Goal: Download file/media

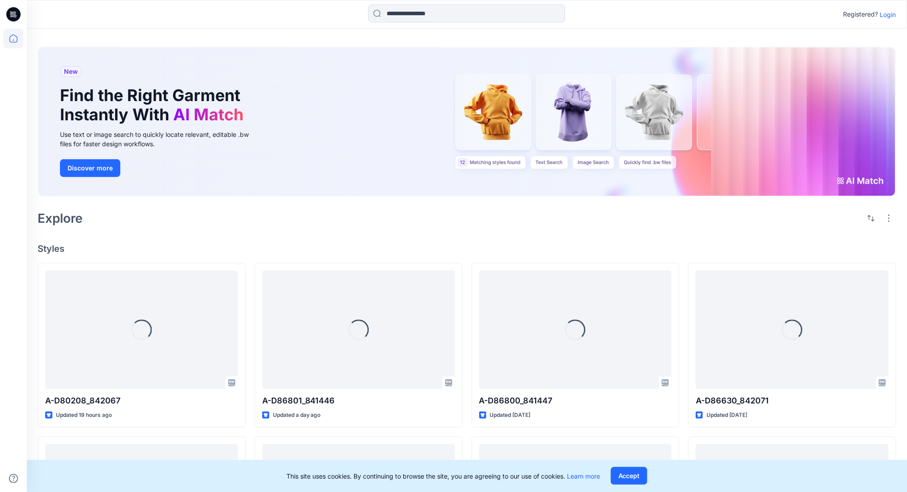
click at [883, 17] on p "Login" at bounding box center [888, 14] width 16 height 9
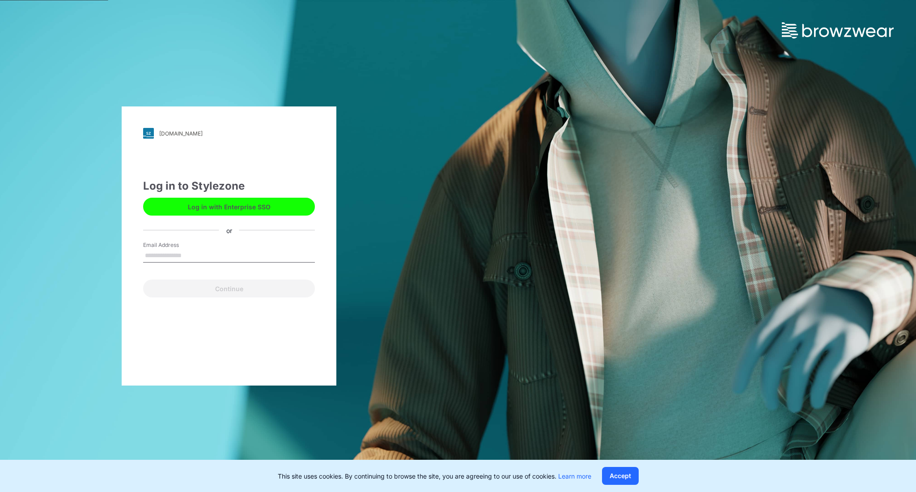
type input "**********"
click at [238, 201] on button "Log in with Enterprise SSO" at bounding box center [229, 207] width 172 height 18
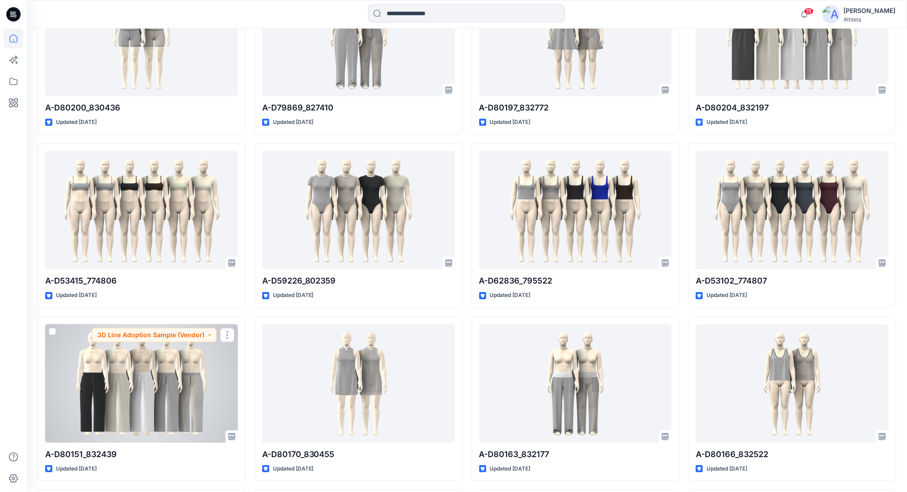
scroll to position [4637, 0]
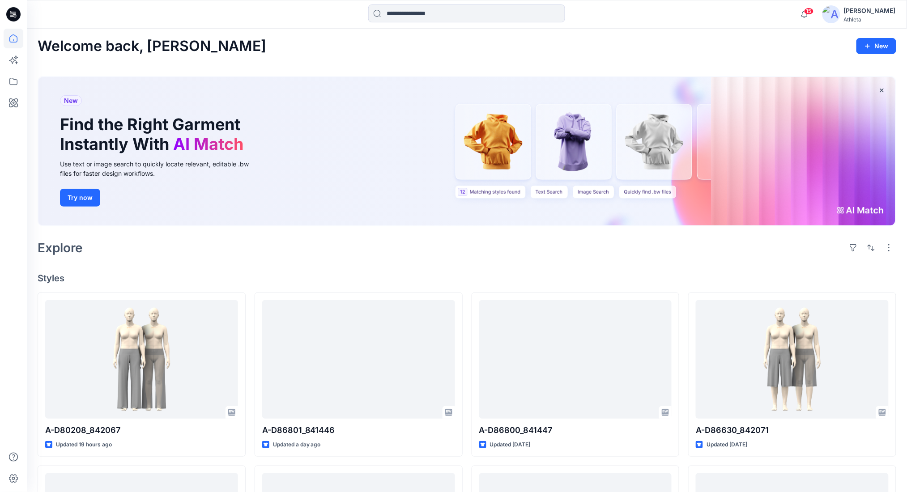
scroll to position [0, 0]
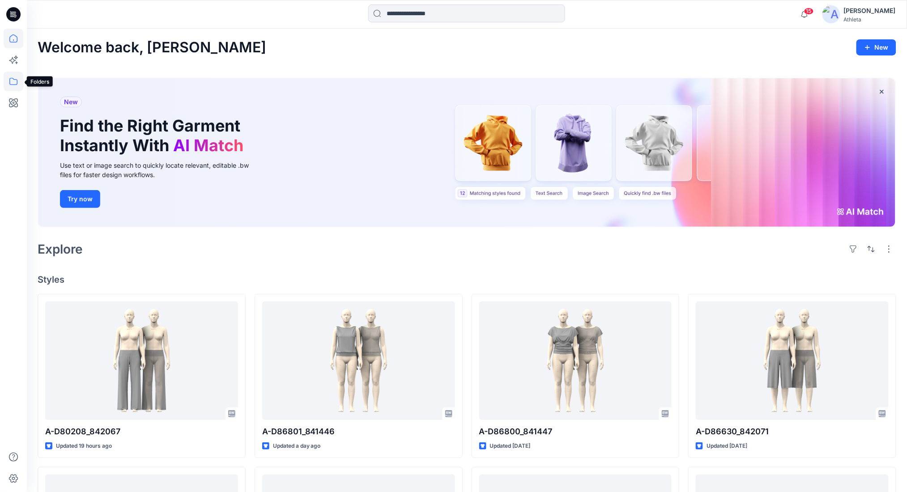
click at [14, 85] on icon at bounding box center [14, 82] width 20 height 20
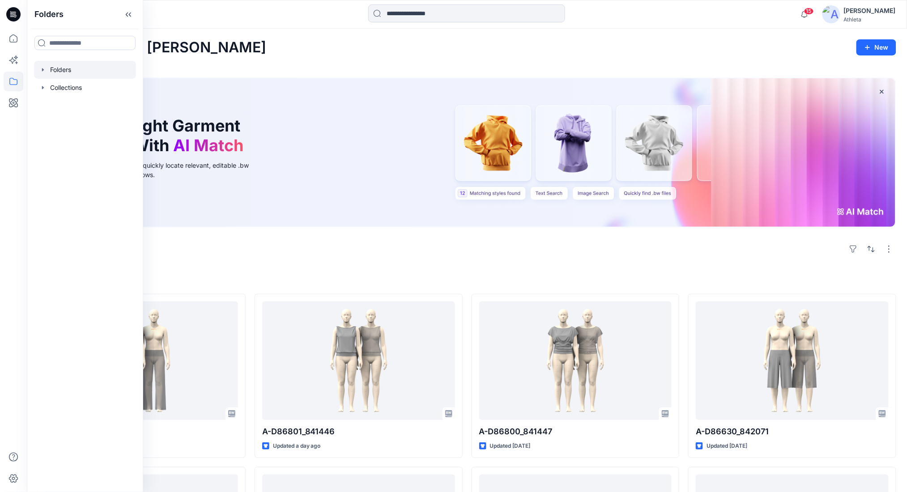
click at [75, 67] on div at bounding box center [85, 70] width 102 height 18
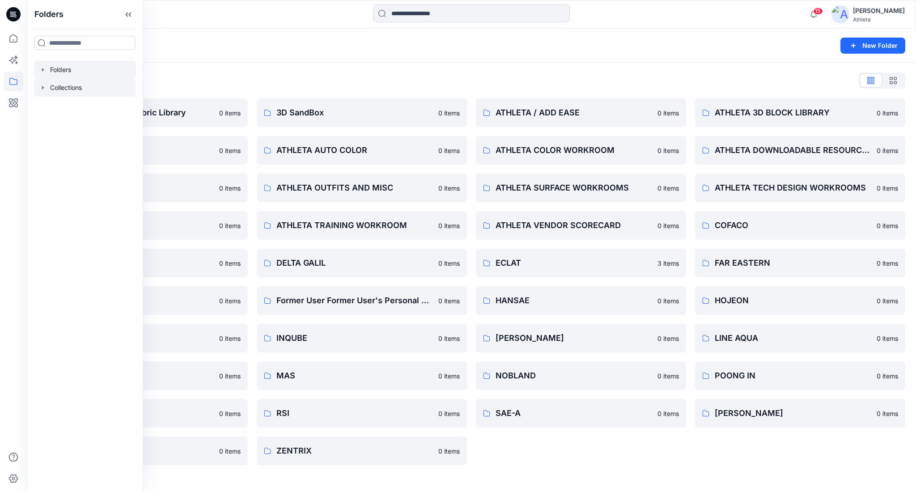
click at [65, 88] on div at bounding box center [85, 88] width 102 height 18
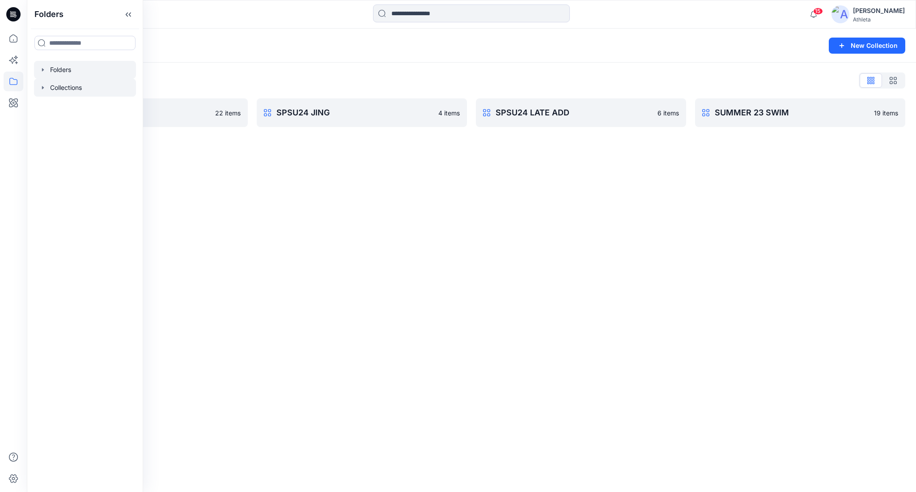
click at [60, 75] on div at bounding box center [85, 70] width 102 height 18
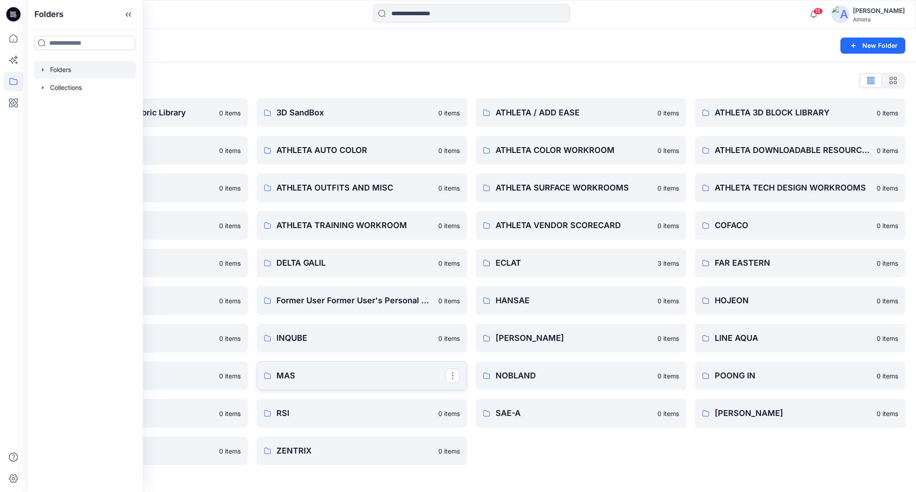
click at [420, 376] on p "MAS" at bounding box center [361, 376] width 169 height 13
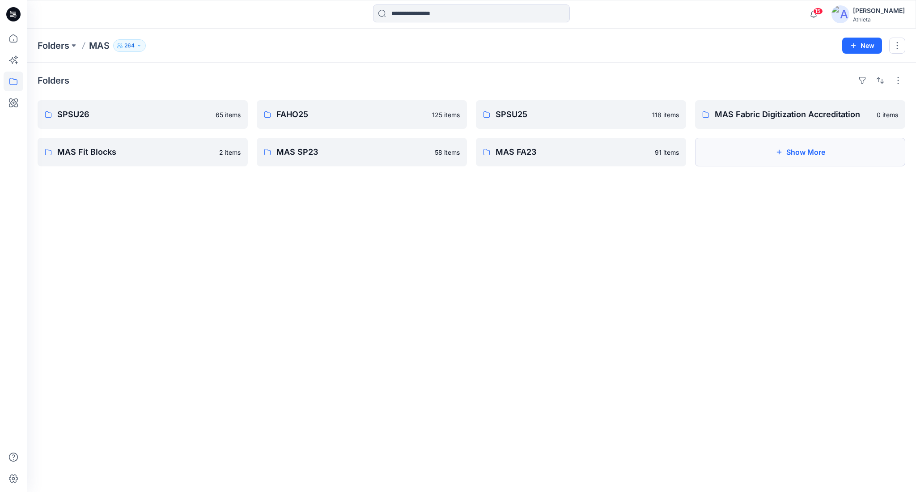
click at [741, 151] on button "Show More" at bounding box center [800, 152] width 210 height 29
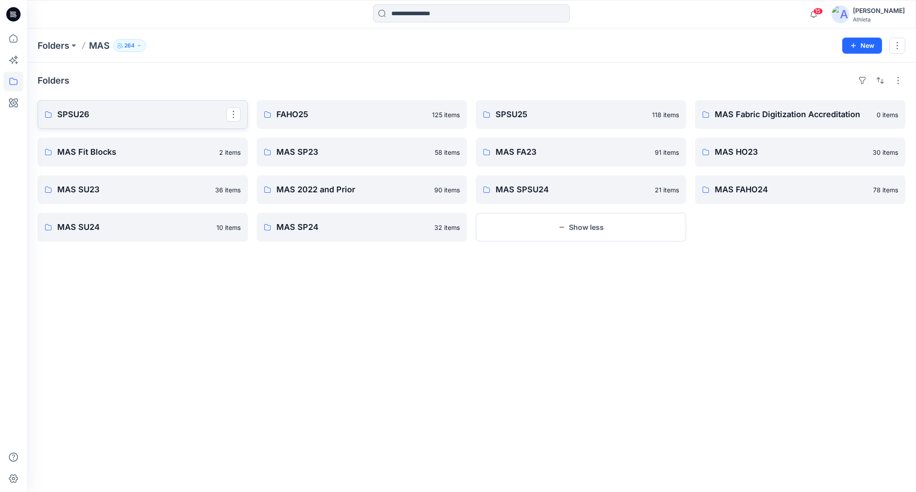
click at [132, 115] on p "SPSU26" at bounding box center [141, 114] width 169 height 13
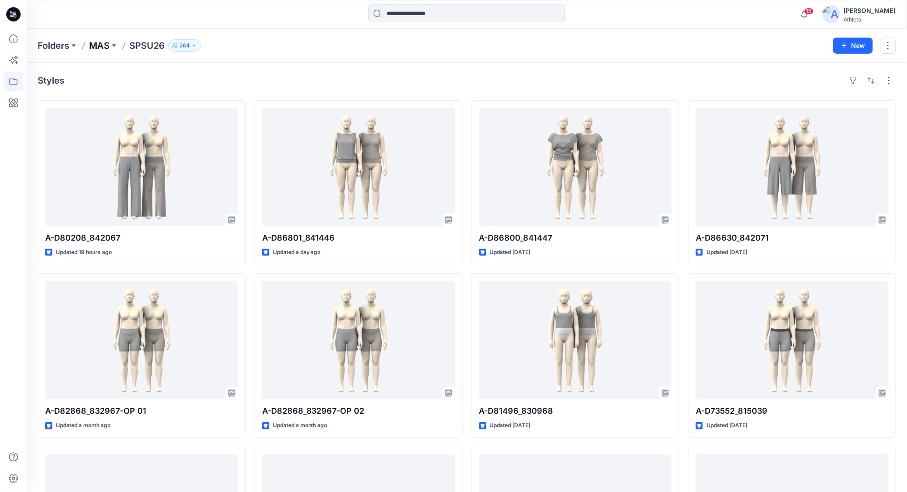
click at [105, 40] on p "MAS" at bounding box center [99, 45] width 21 height 13
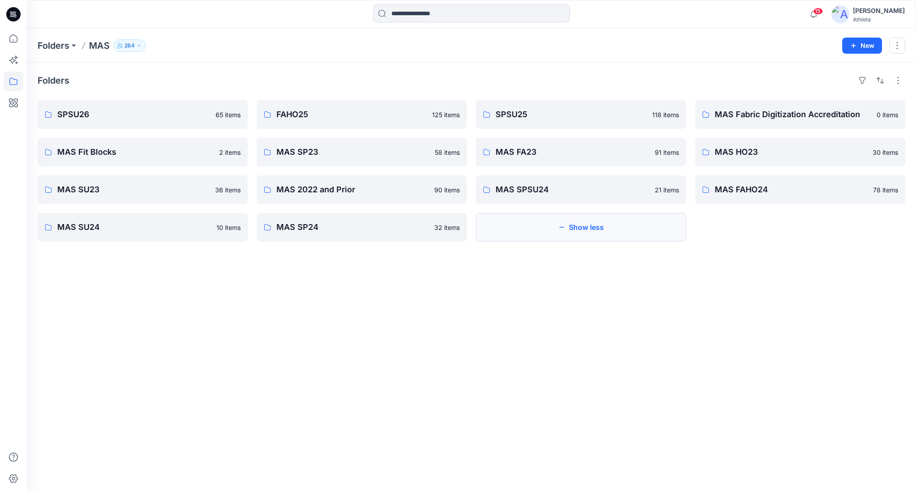
click at [632, 236] on button "Show less" at bounding box center [581, 227] width 210 height 29
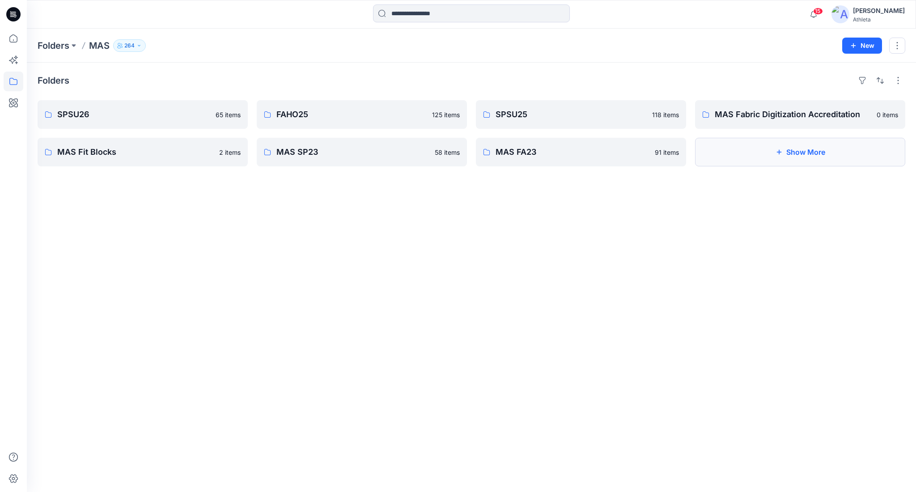
click at [800, 147] on button "Show More" at bounding box center [800, 152] width 210 height 29
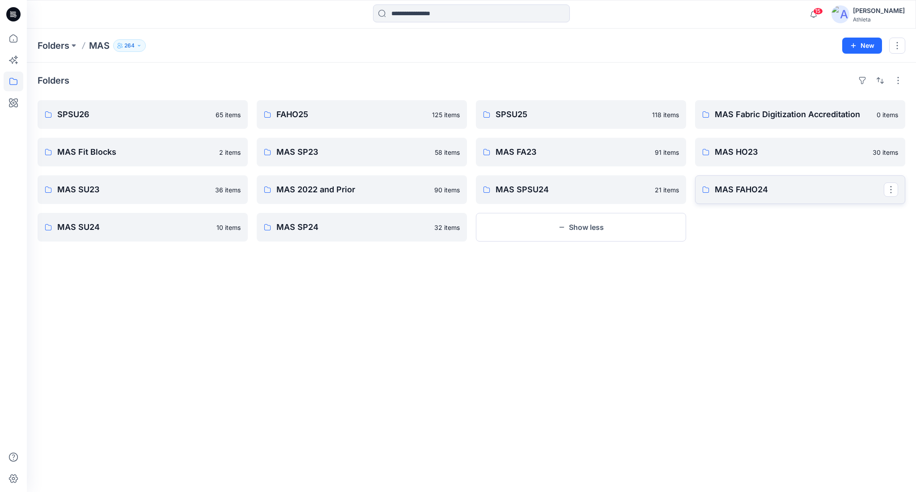
click at [795, 186] on p "MAS FAHO24" at bounding box center [799, 189] width 169 height 13
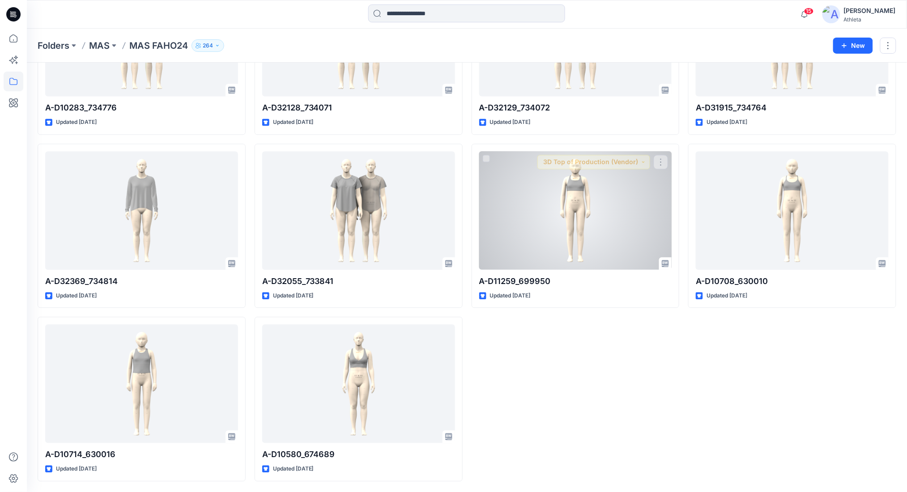
scroll to position [3079, 0]
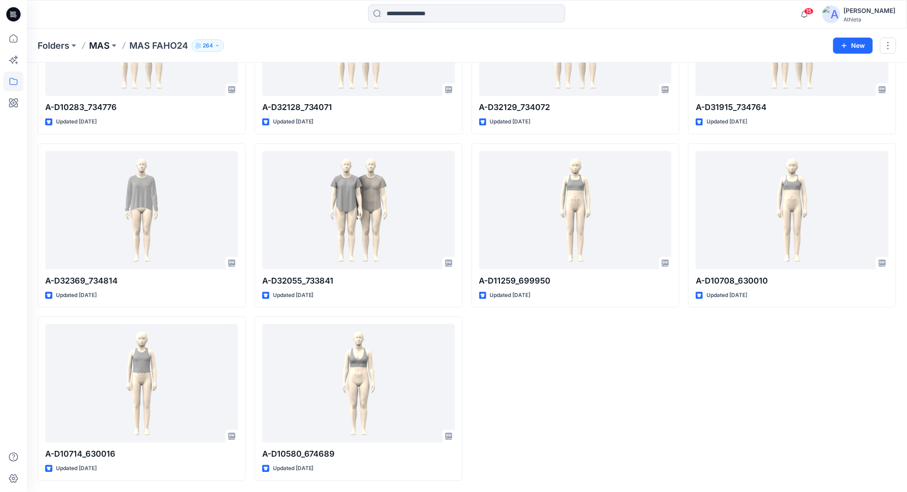
click at [99, 42] on p "MAS" at bounding box center [99, 45] width 21 height 13
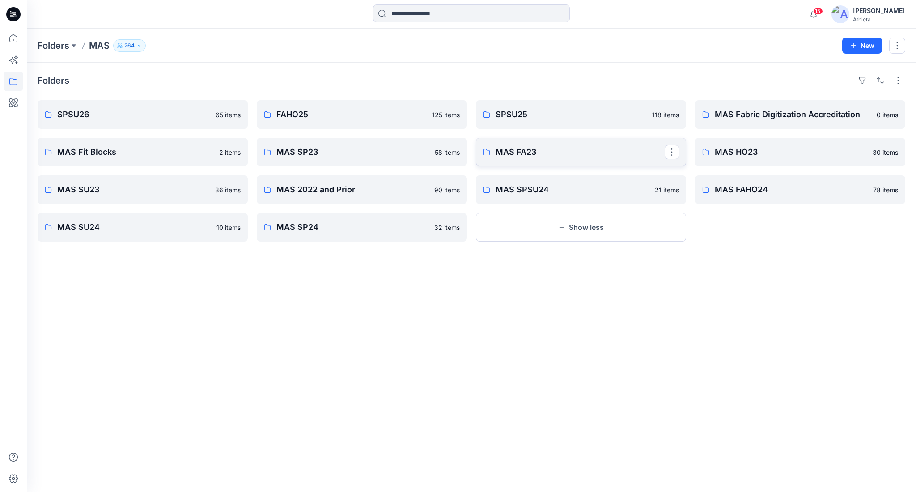
click at [538, 152] on p "MAS FA23" at bounding box center [580, 152] width 169 height 13
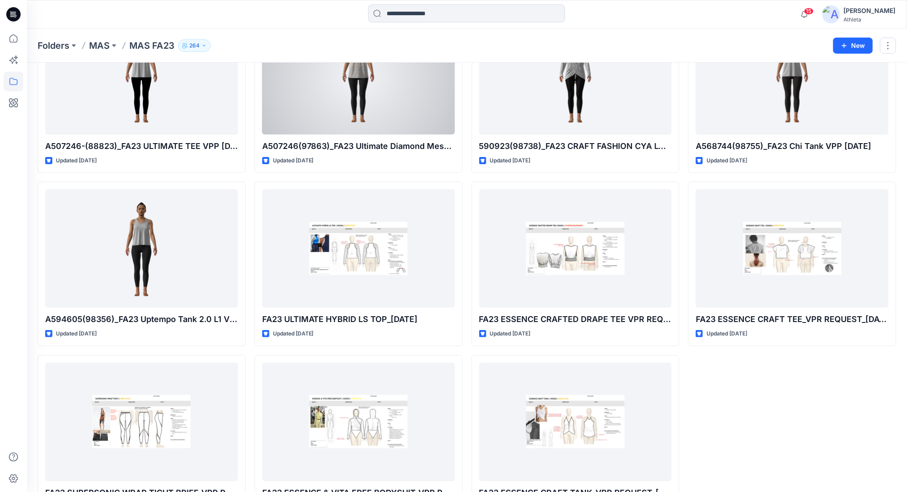
scroll to position [3599, 0]
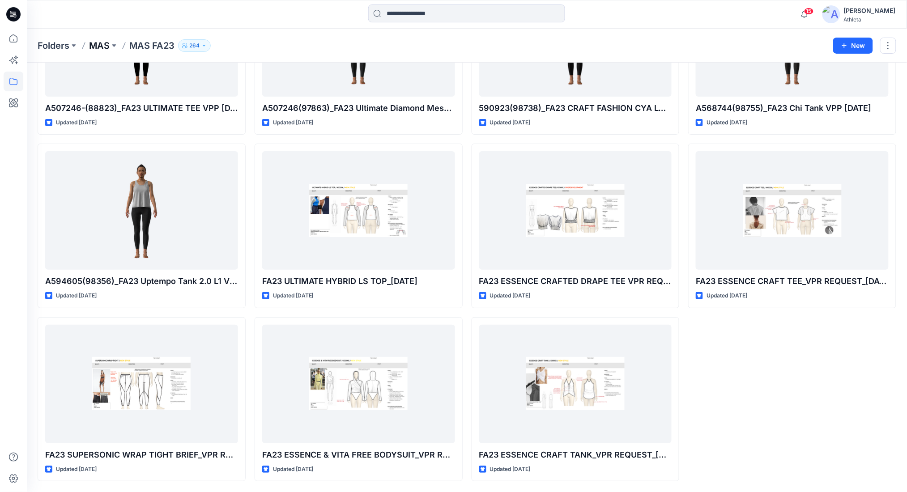
click at [108, 44] on p "MAS" at bounding box center [99, 45] width 21 height 13
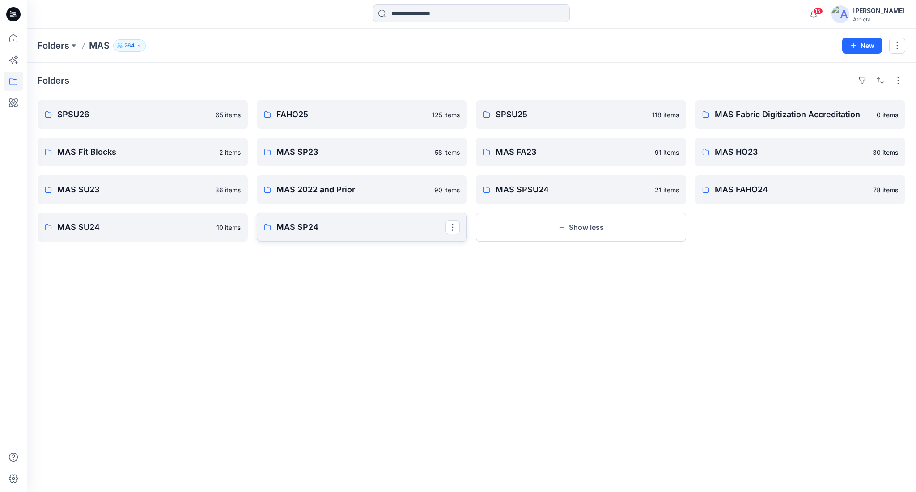
click at [374, 223] on p "MAS SP24" at bounding box center [361, 227] width 169 height 13
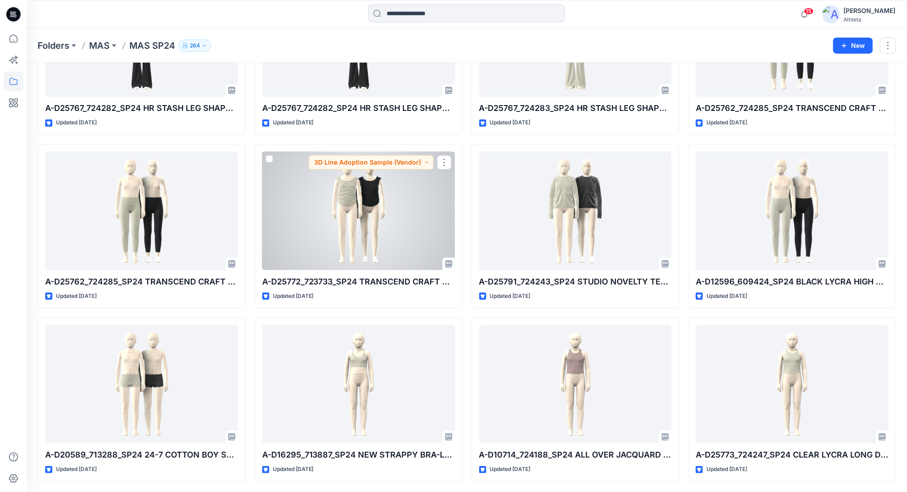
scroll to position [997, 0]
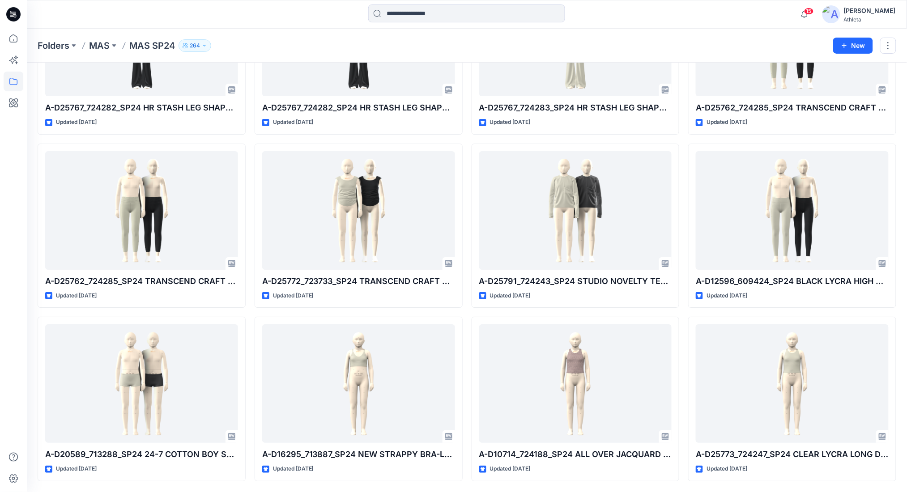
click at [101, 39] on p "MAS" at bounding box center [99, 45] width 21 height 13
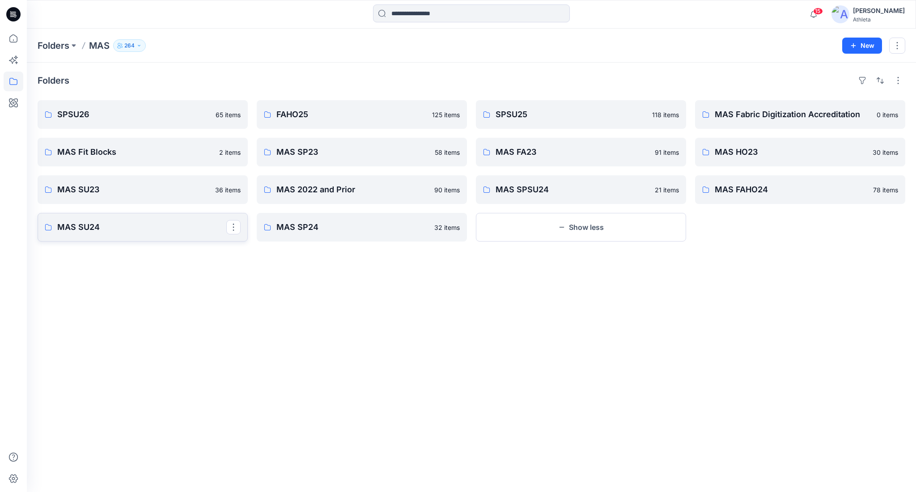
click at [187, 225] on p "MAS SU24" at bounding box center [141, 227] width 169 height 13
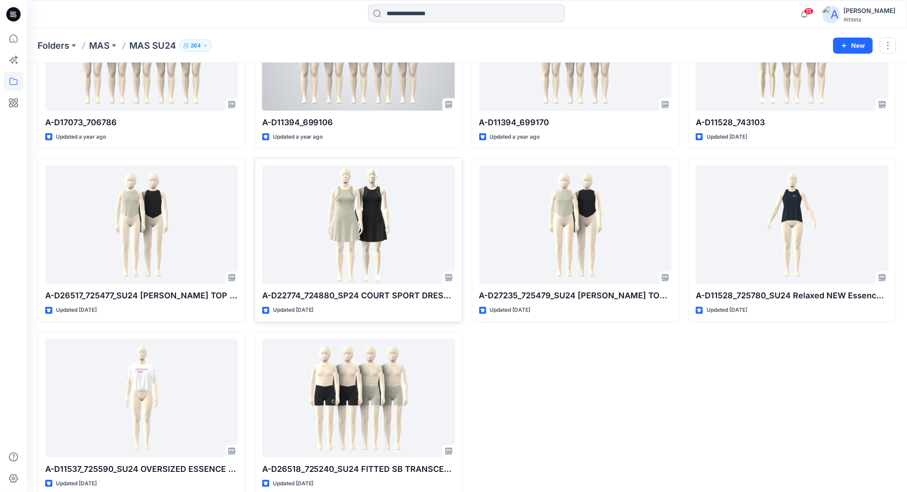
scroll to position [130, 0]
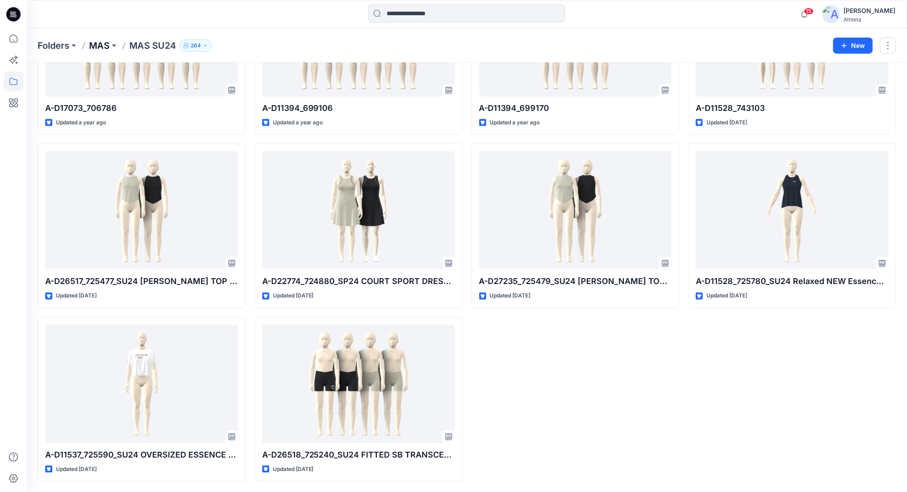
click at [108, 43] on p "MAS" at bounding box center [99, 45] width 21 height 13
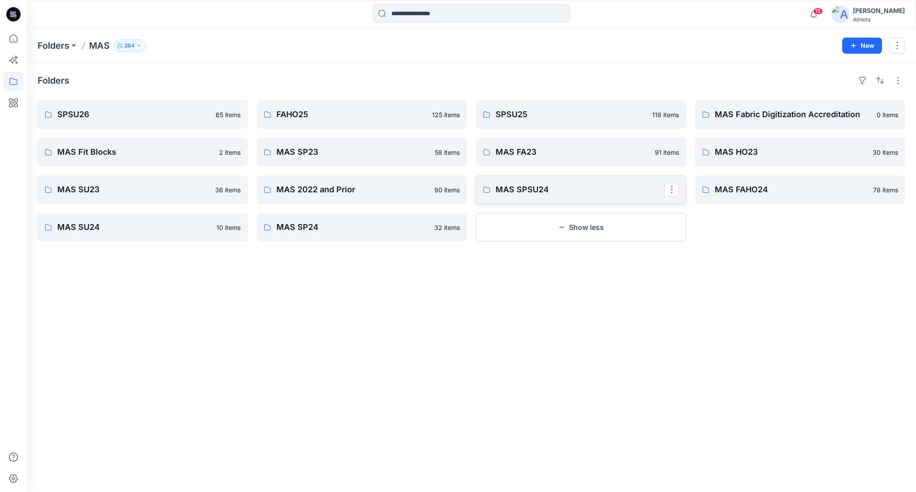
click at [535, 179] on link "MAS SPSU24" at bounding box center [581, 189] width 210 height 29
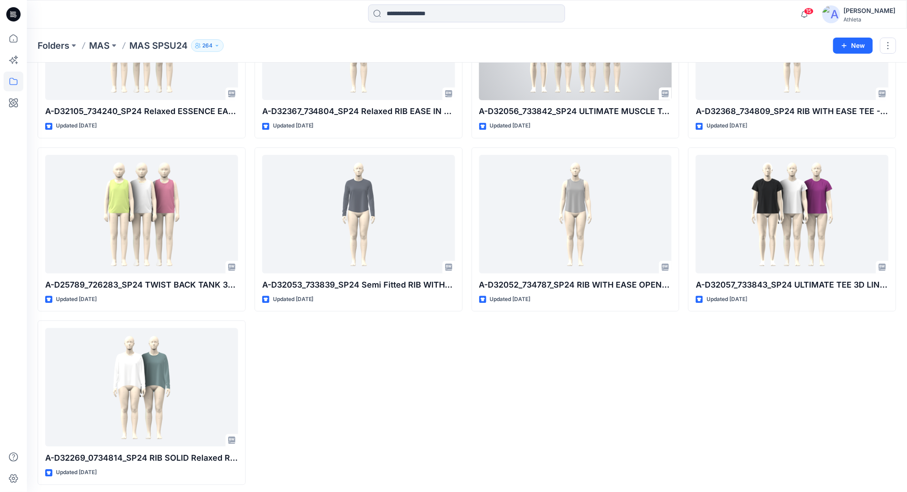
scroll to position [650, 0]
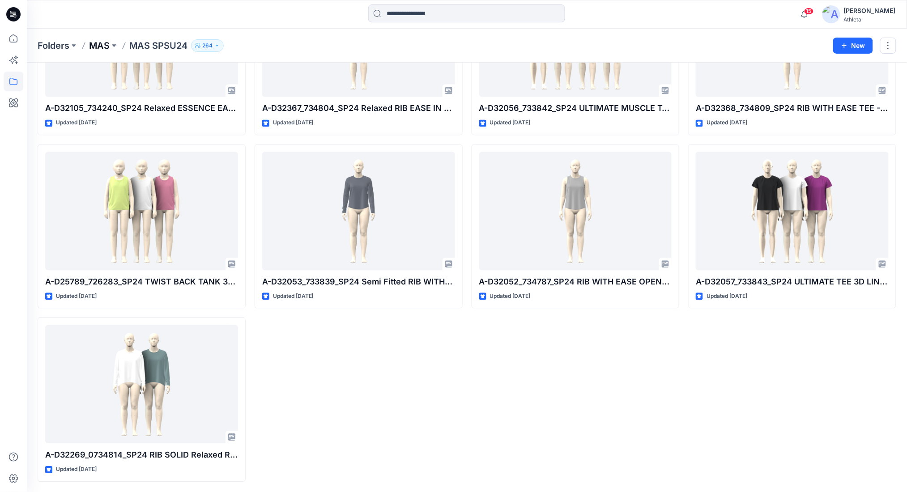
click at [97, 40] on p "MAS" at bounding box center [99, 45] width 21 height 13
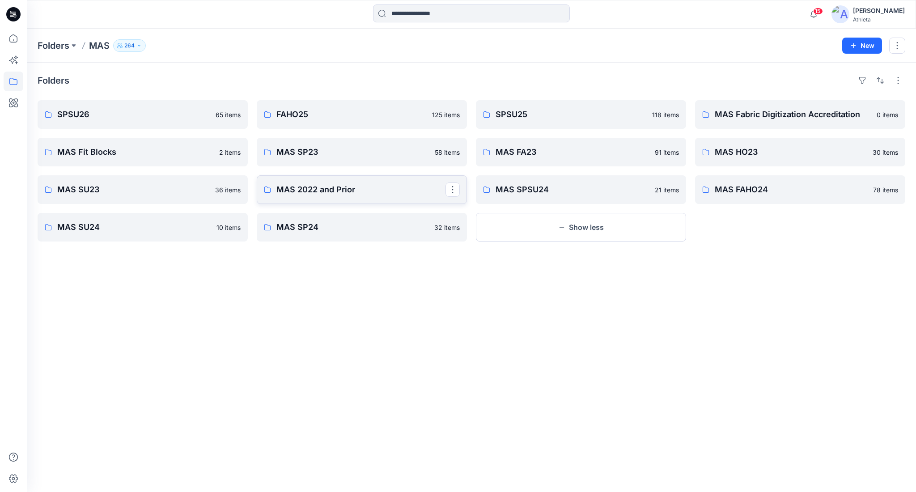
click at [313, 180] on link "MAS 2022 and Prior" at bounding box center [362, 189] width 210 height 29
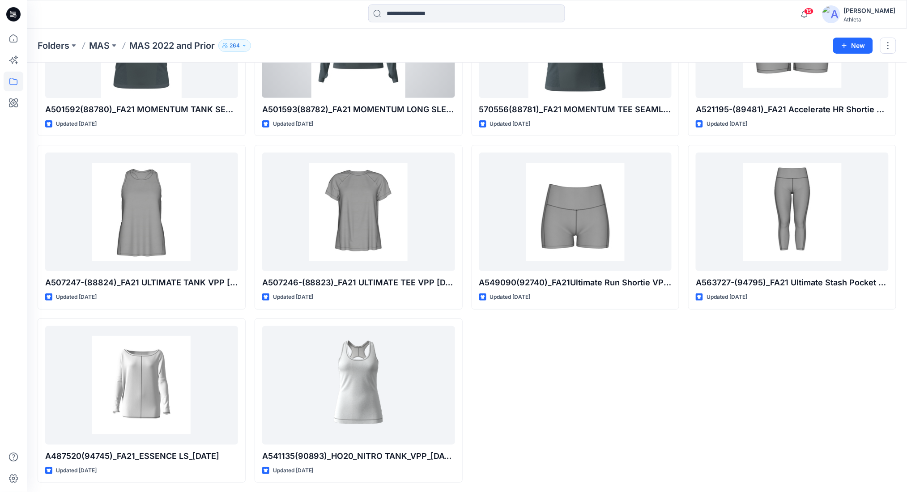
scroll to position [3599, 0]
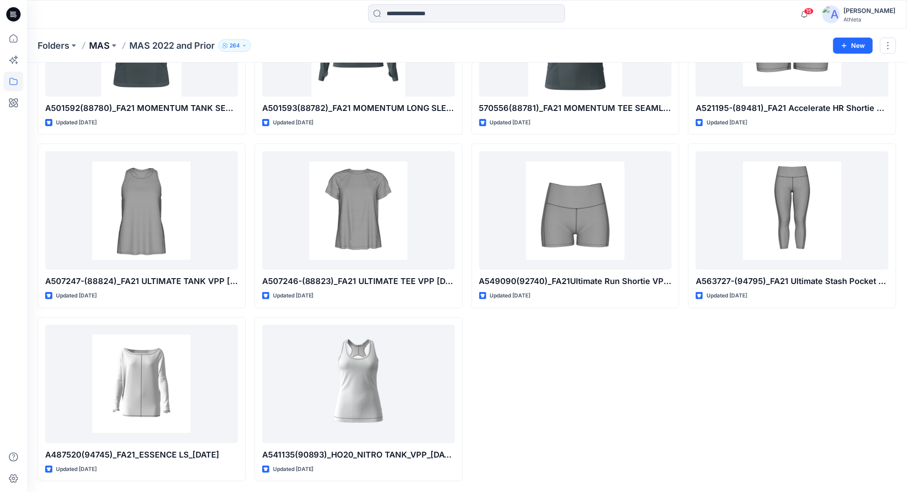
click at [104, 46] on p "MAS" at bounding box center [99, 45] width 21 height 13
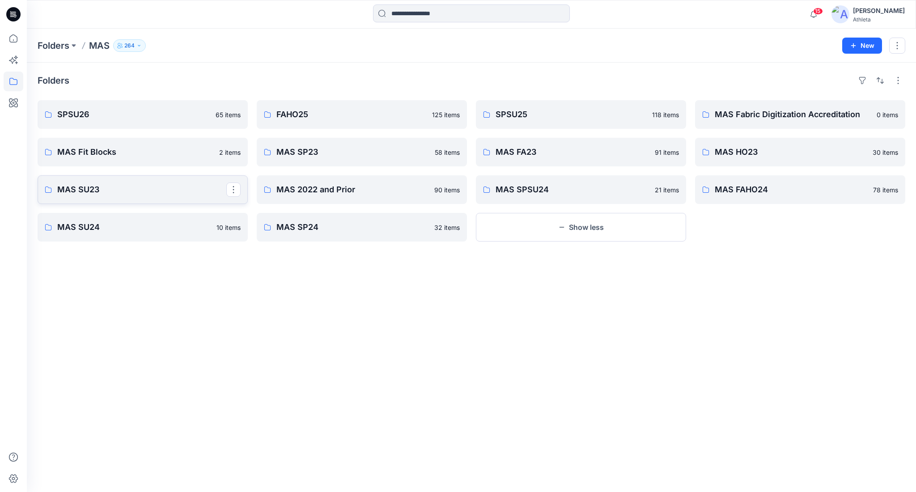
click at [197, 187] on p "MAS SU23" at bounding box center [141, 189] width 169 height 13
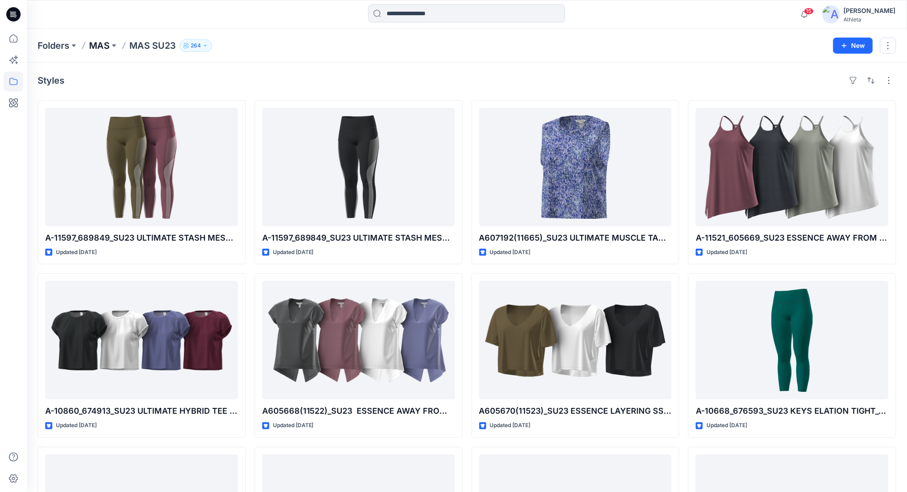
click at [110, 45] on p "MAS" at bounding box center [99, 45] width 21 height 13
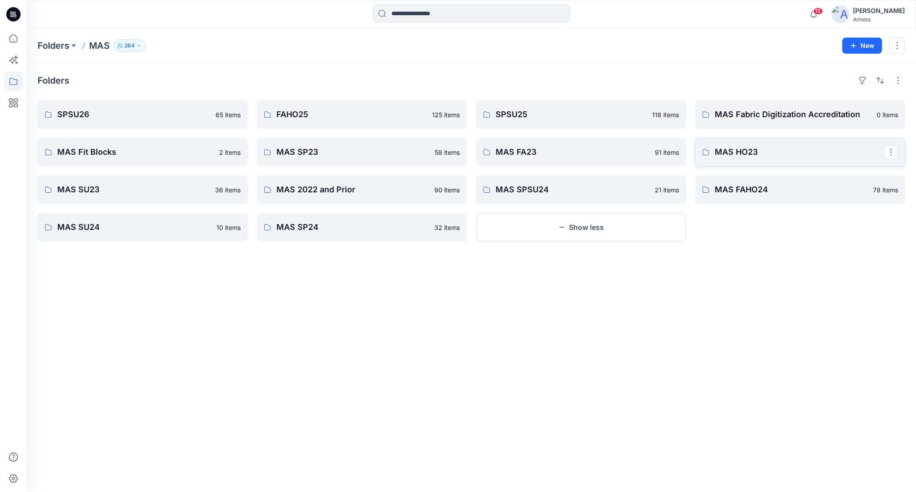
click at [721, 160] on link "MAS HO23" at bounding box center [800, 152] width 210 height 29
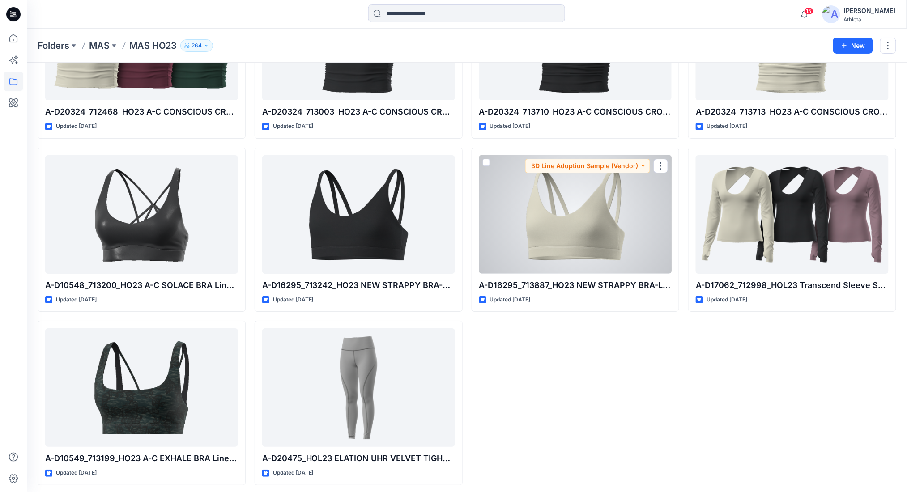
scroll to position [997, 0]
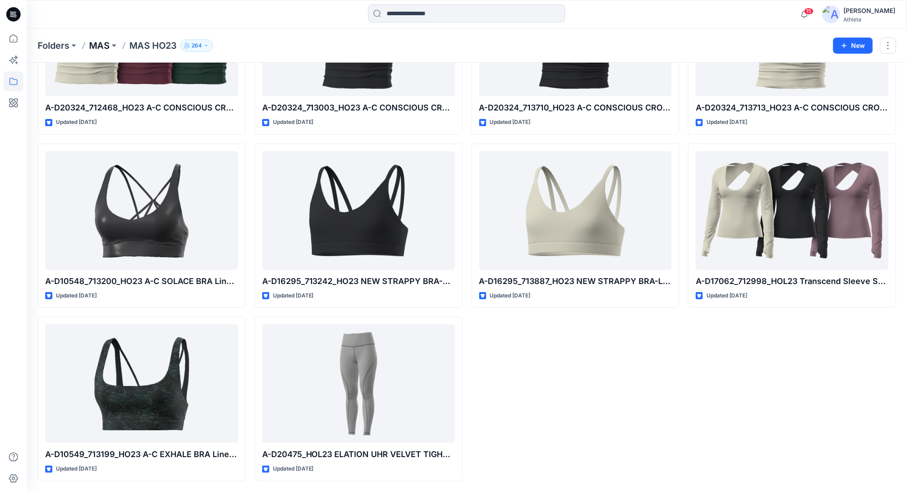
click at [102, 43] on p "MAS" at bounding box center [99, 45] width 21 height 13
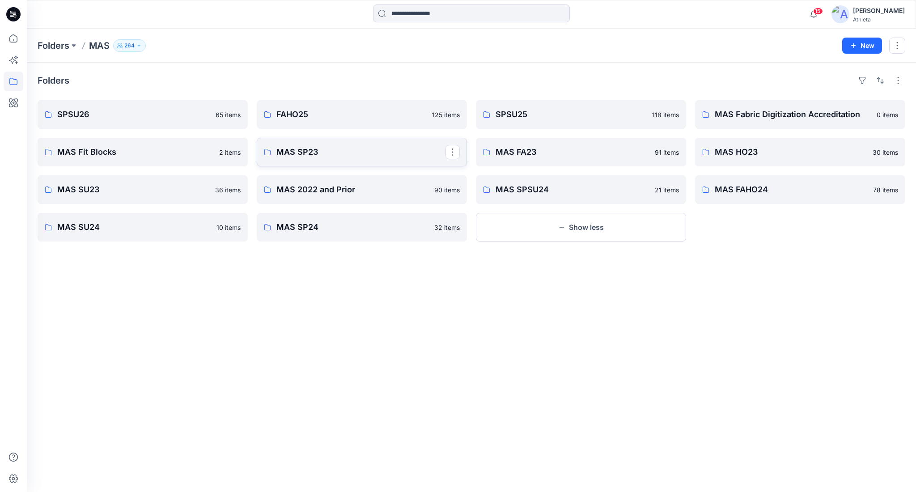
click at [394, 162] on link "MAS SP23" at bounding box center [362, 152] width 210 height 29
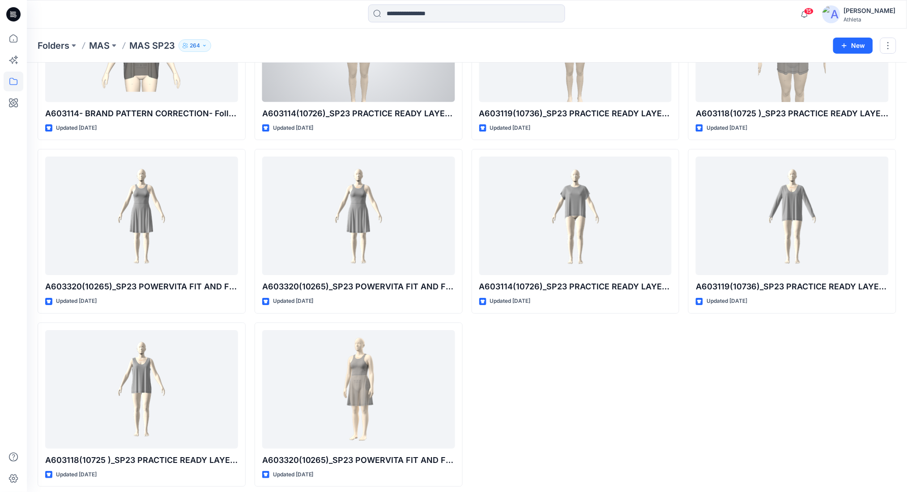
scroll to position [2211, 0]
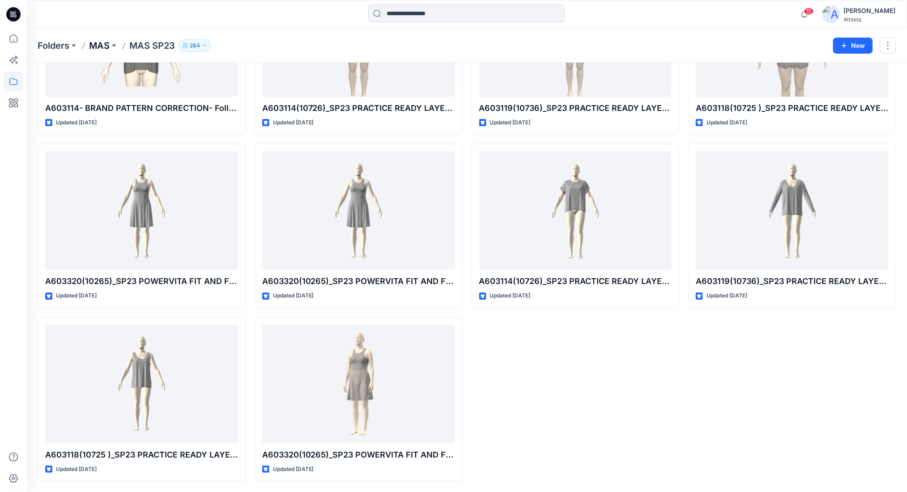
click at [103, 48] on p "MAS" at bounding box center [99, 45] width 21 height 13
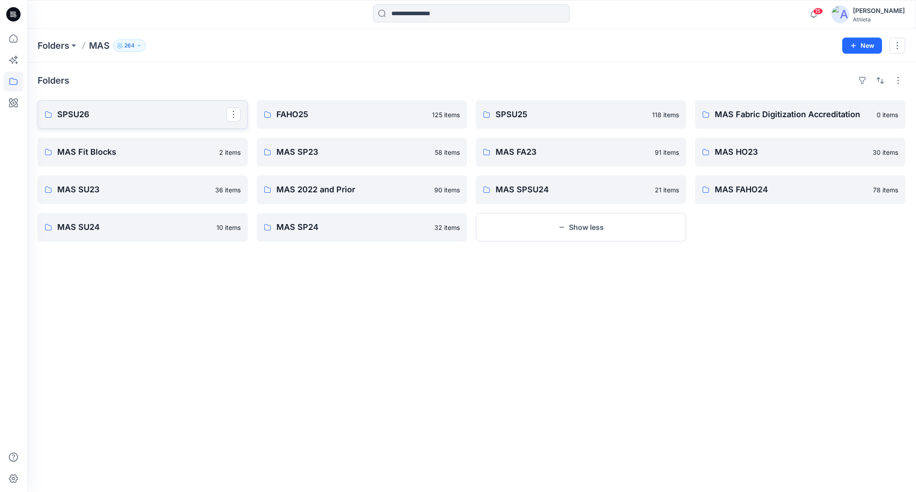
click at [196, 108] on p "SPSU26" at bounding box center [141, 114] width 169 height 13
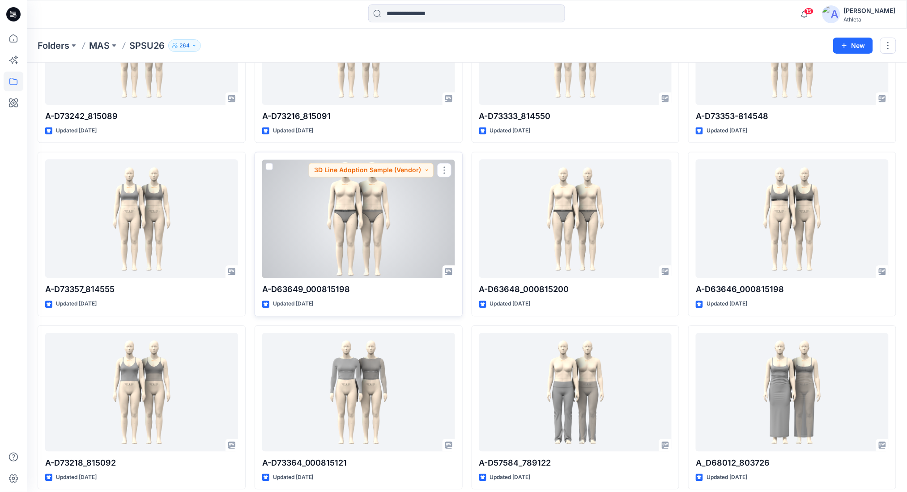
scroll to position [1842, 0]
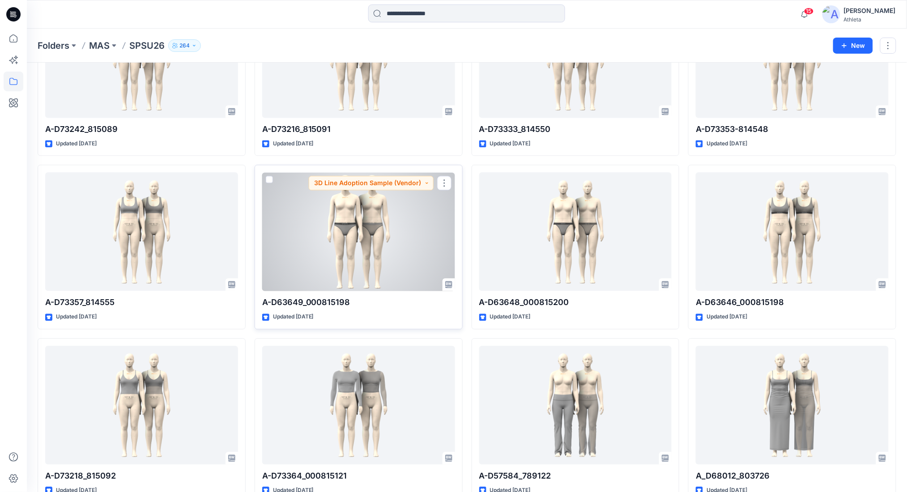
click at [386, 264] on div at bounding box center [358, 232] width 193 height 119
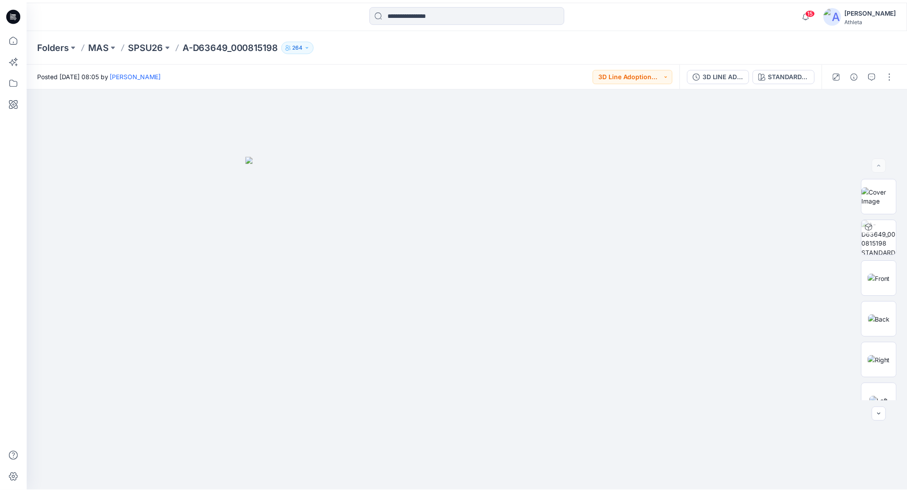
scroll to position [1842, 0]
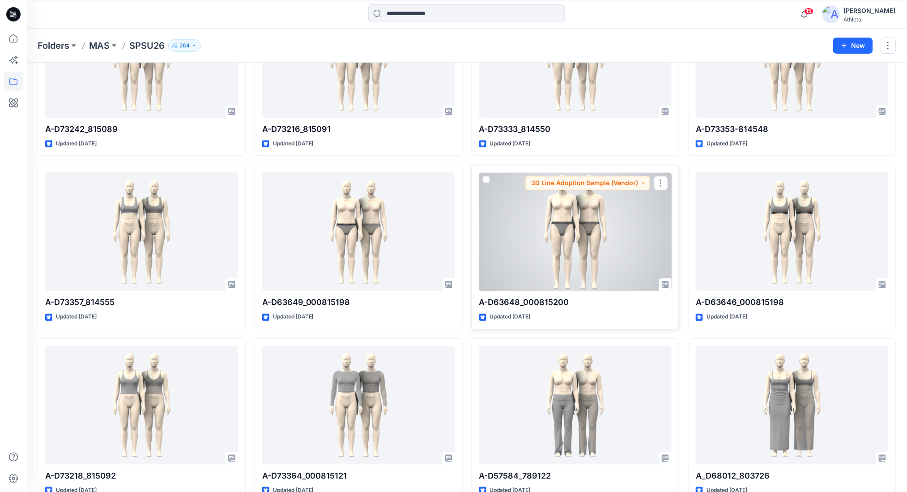
click at [581, 244] on div at bounding box center [575, 232] width 193 height 119
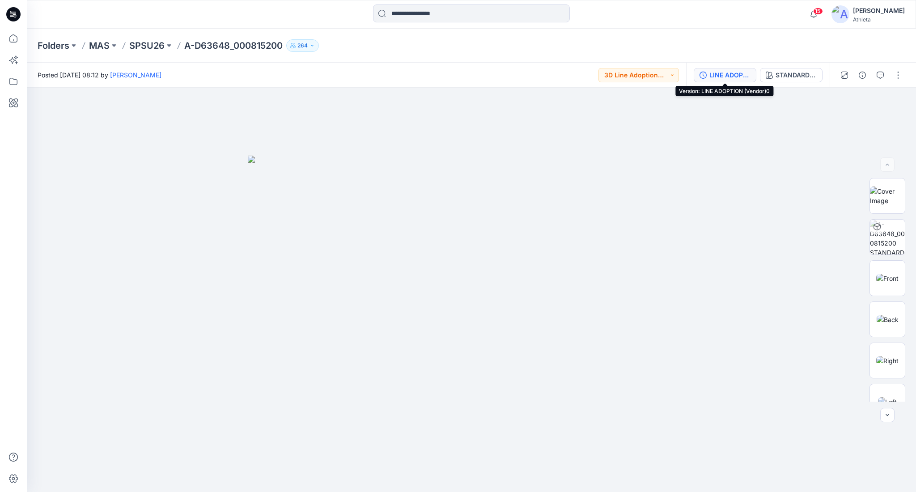
click at [728, 74] on div "LINE ADOPTION (Vendor)0" at bounding box center [730, 75] width 41 height 10
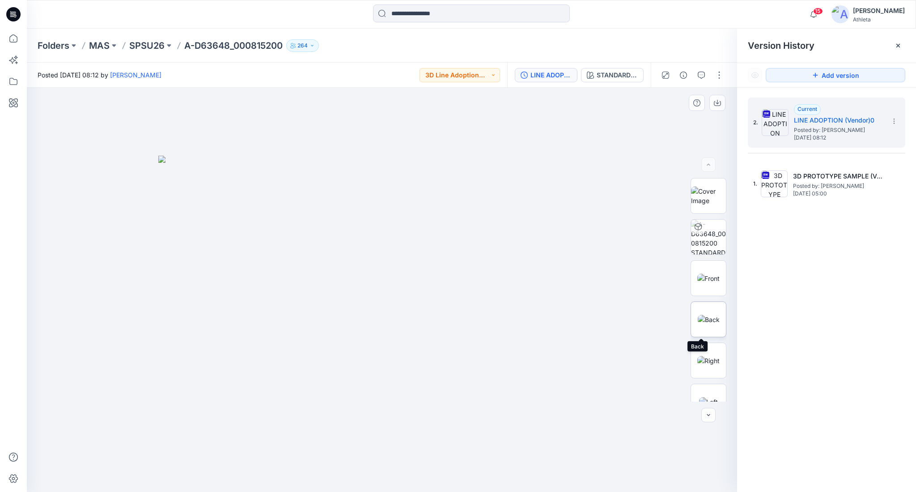
click at [711, 315] on img at bounding box center [709, 319] width 22 height 9
click at [889, 124] on section at bounding box center [894, 121] width 14 height 14
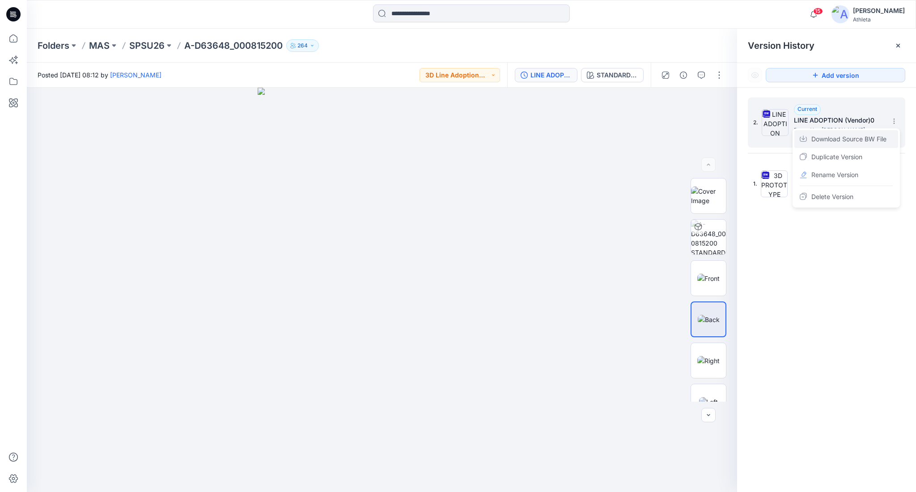
click at [878, 142] on span "Download Source BW File" at bounding box center [849, 139] width 75 height 11
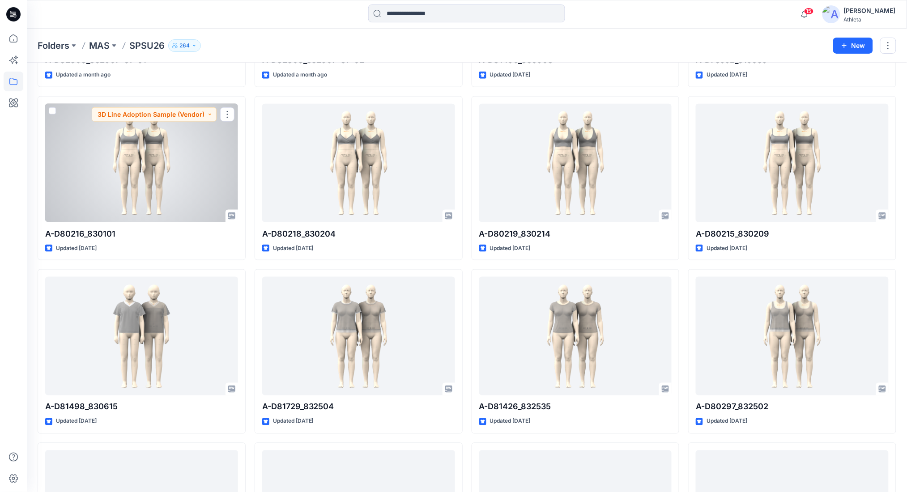
scroll to position [172, 0]
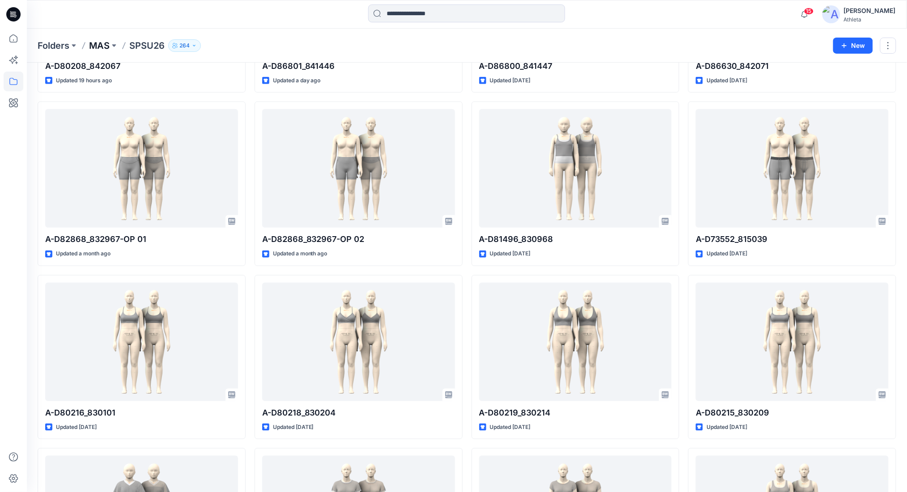
click at [104, 46] on p "MAS" at bounding box center [99, 45] width 21 height 13
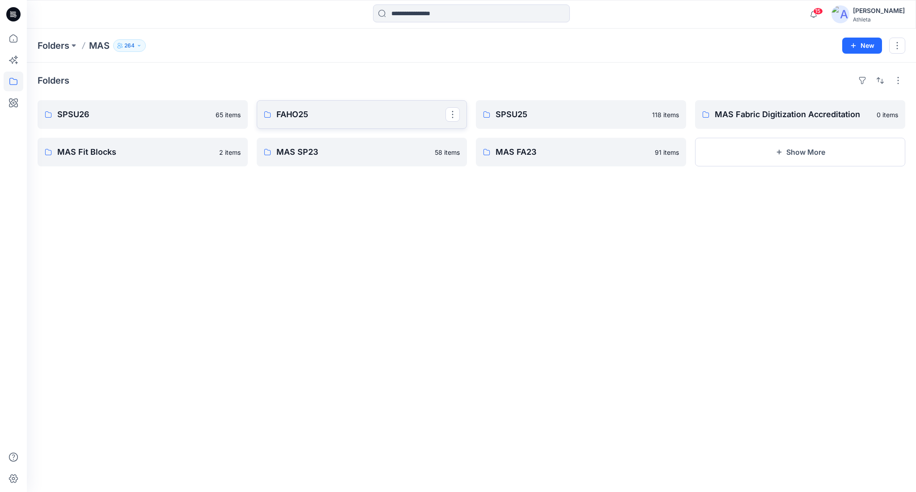
click at [275, 113] on link "FAHO25" at bounding box center [362, 114] width 210 height 29
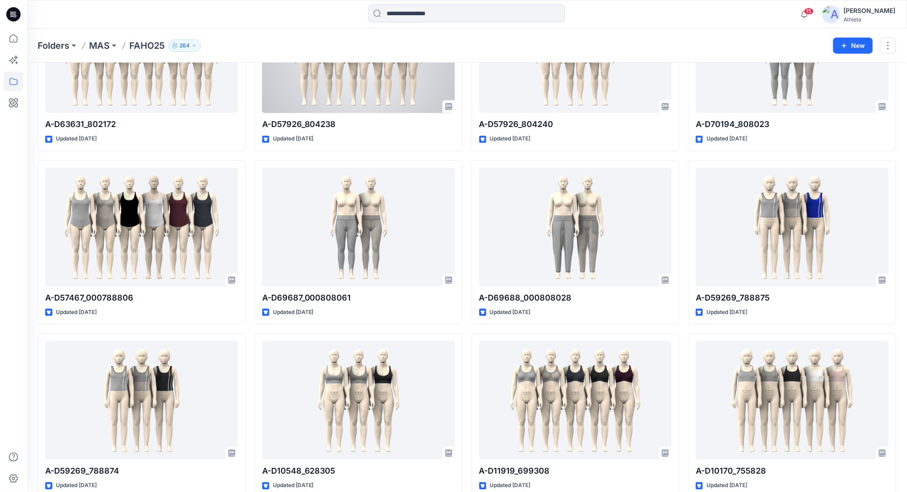
scroll to position [2021, 0]
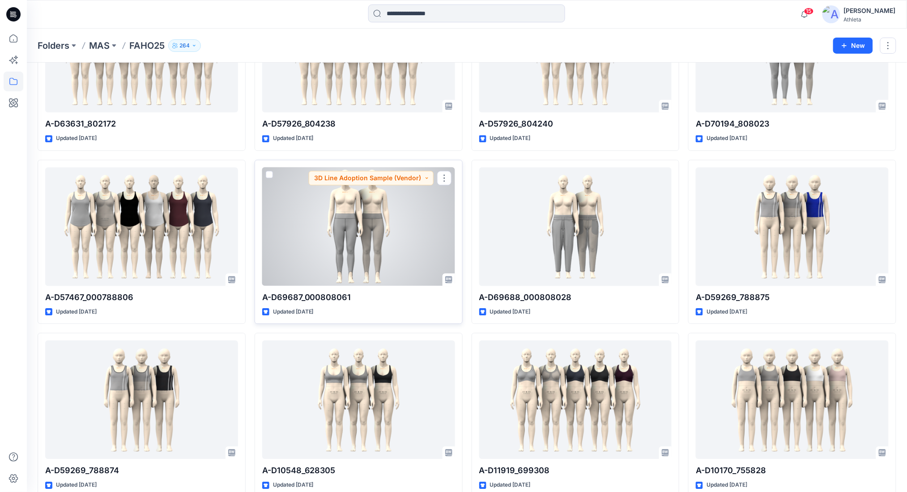
click at [350, 219] on div at bounding box center [358, 226] width 193 height 119
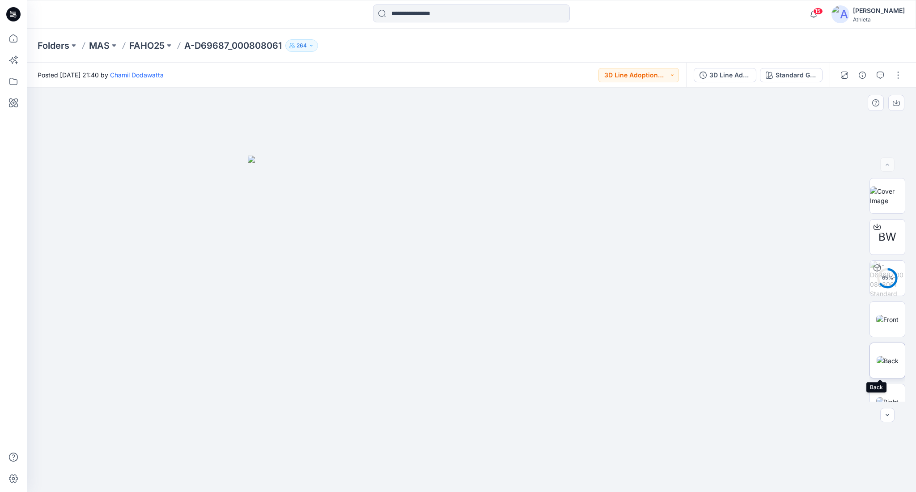
click at [888, 359] on img at bounding box center [888, 360] width 22 height 9
click at [877, 319] on img at bounding box center [888, 319] width 22 height 9
click at [875, 229] on icon at bounding box center [877, 226] width 7 height 7
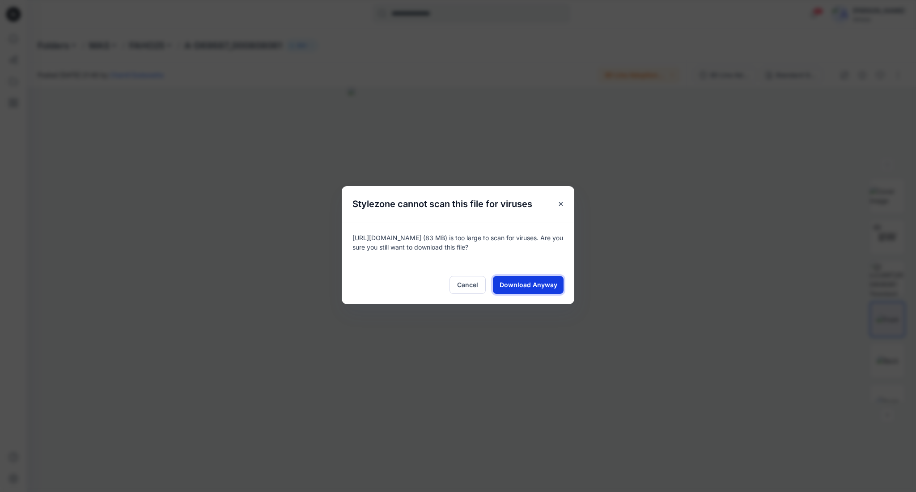
click at [533, 279] on button "Download Anyway" at bounding box center [528, 285] width 71 height 18
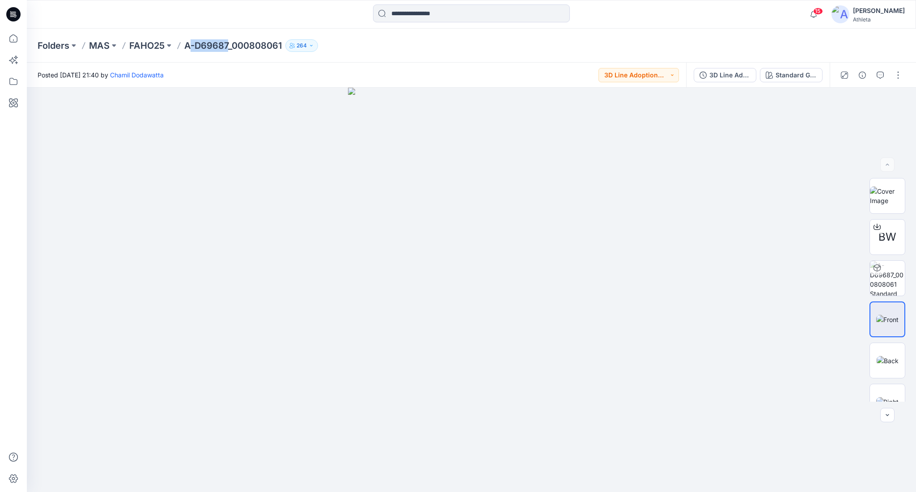
drag, startPoint x: 227, startPoint y: 44, endPoint x: 192, endPoint y: 43, distance: 35.4
click at [192, 43] on p "A-D69687_000808061" at bounding box center [233, 45] width 98 height 13
click at [230, 47] on p "A-D69687_000808061" at bounding box center [233, 45] width 98 height 13
drag, startPoint x: 228, startPoint y: 43, endPoint x: 197, endPoint y: 47, distance: 31.3
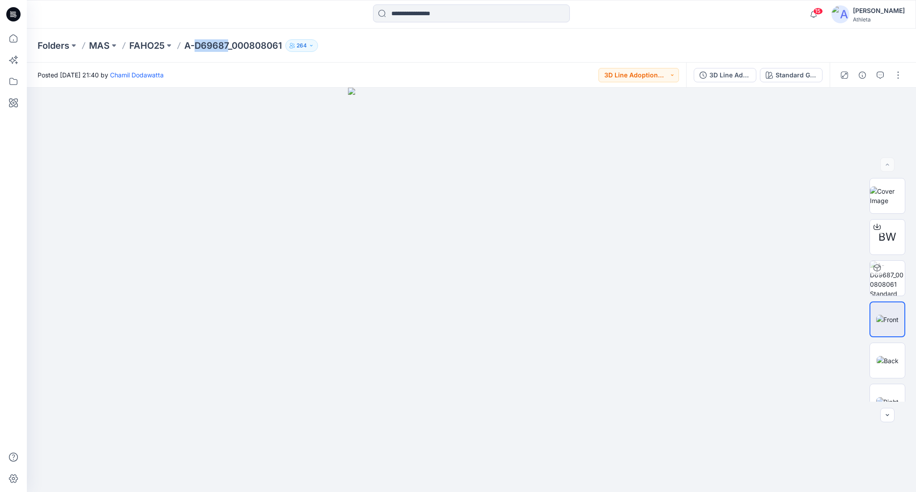
click at [197, 47] on p "A-D69687_000808061" at bounding box center [233, 45] width 98 height 13
copy p "D69687"
click at [457, 11] on input at bounding box center [471, 13] width 197 height 18
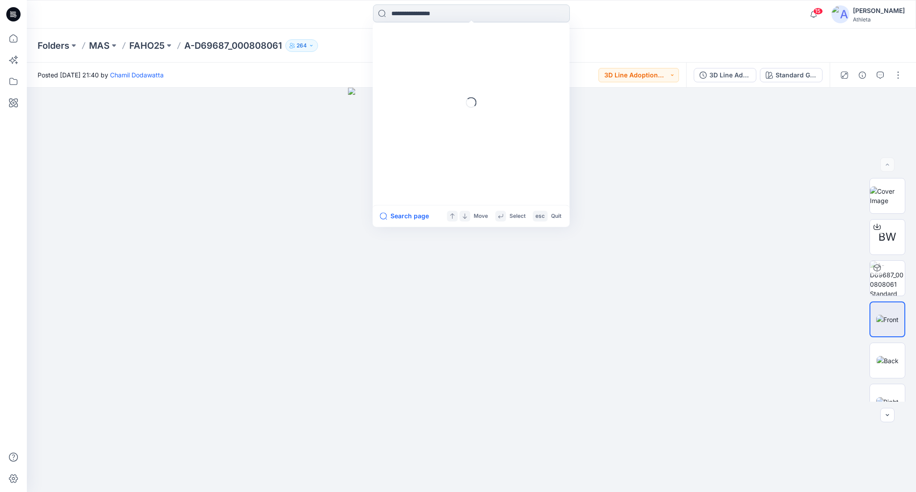
paste input "******"
type input "******"
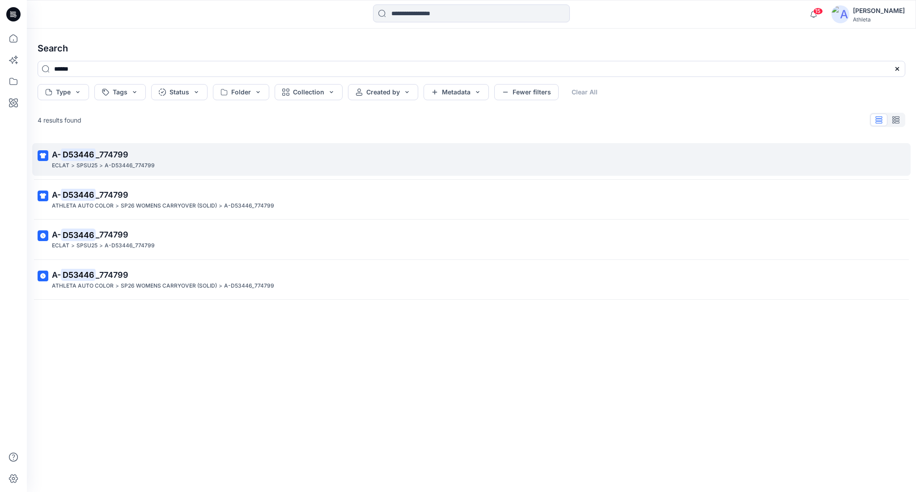
click at [110, 154] on span "_774799" at bounding box center [112, 154] width 33 height 9
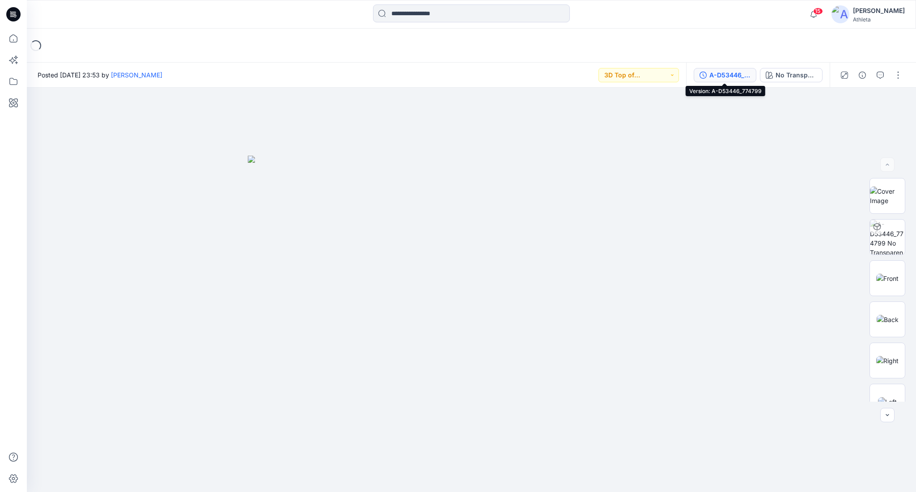
click at [740, 74] on div "A-D53446_774799" at bounding box center [730, 75] width 41 height 10
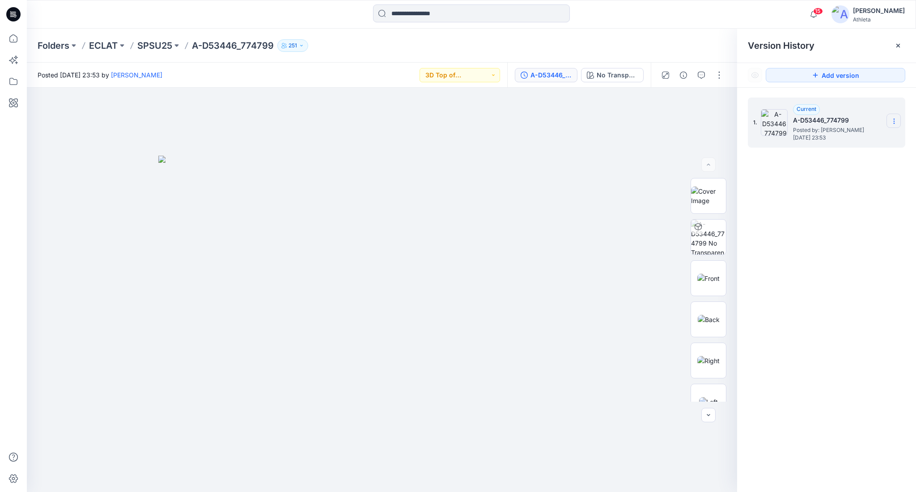
click at [899, 119] on section at bounding box center [894, 121] width 14 height 14
click at [668, 181] on div at bounding box center [382, 290] width 711 height 405
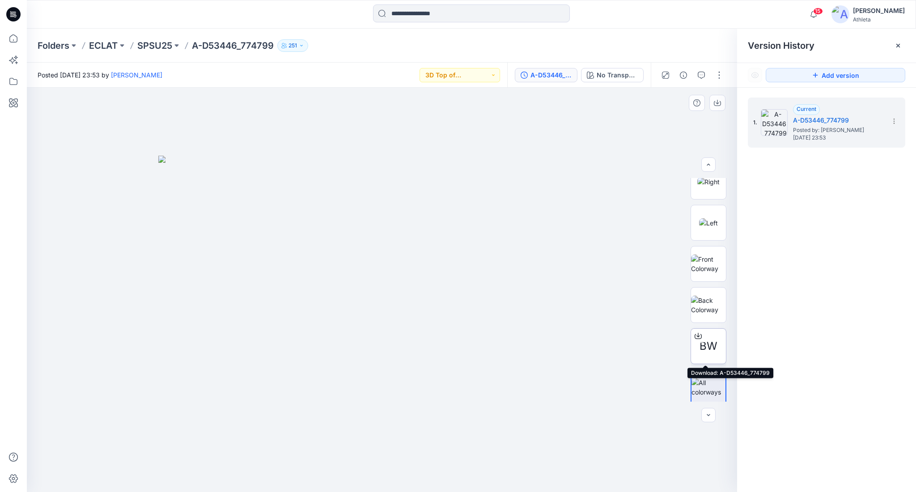
click at [696, 336] on icon at bounding box center [698, 335] width 7 height 7
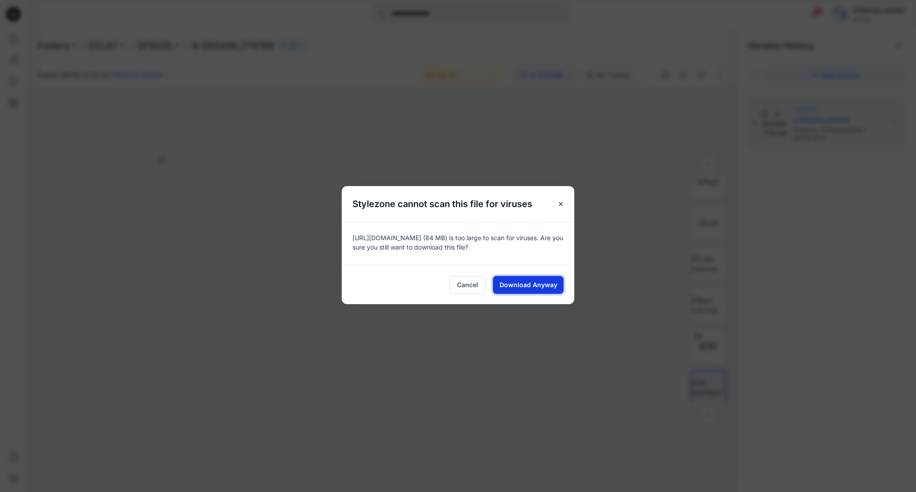
click at [552, 289] on span "Download Anyway" at bounding box center [529, 284] width 58 height 9
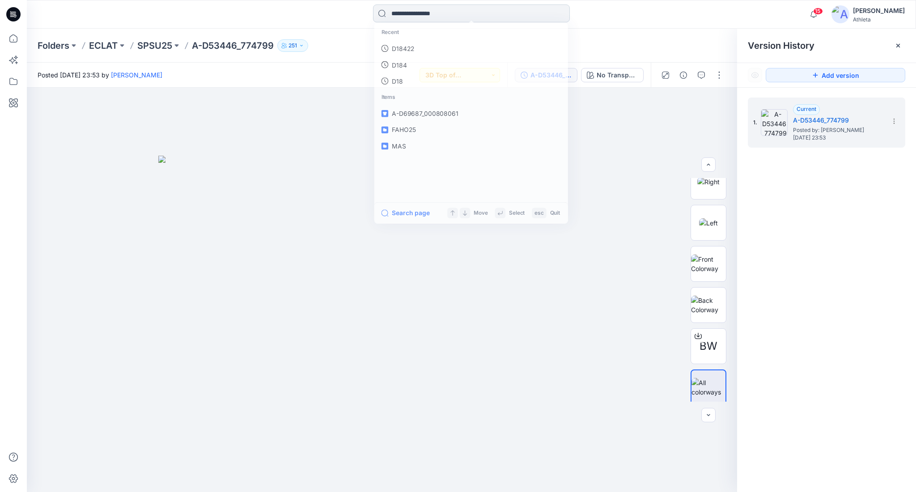
click at [461, 22] on div "Recent D18422 D184 D18 Items A-D69687_000808061 FAHO25 MAS Search page Move Sel…" at bounding box center [471, 14] width 197 height 20
paste input "******"
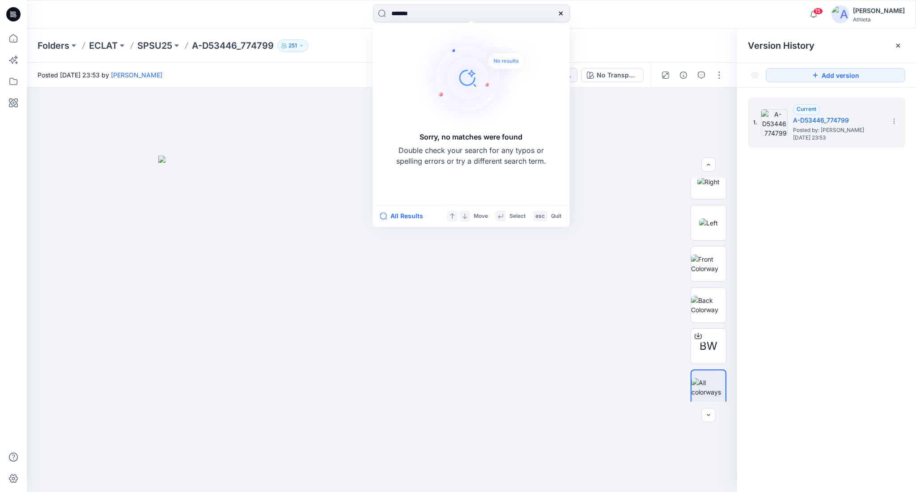
drag, startPoint x: 406, startPoint y: 11, endPoint x: 358, endPoint y: 18, distance: 48.3
click at [358, 18] on div "****** Sorry, no matches were found Double check your search for any typos or s…" at bounding box center [471, 14] width 445 height 20
drag, startPoint x: 448, startPoint y: 10, endPoint x: 354, endPoint y: 10, distance: 94.0
click at [354, 10] on div "****** Sorry, no matches were found Double check your search for any typos or s…" at bounding box center [471, 14] width 445 height 20
paste input
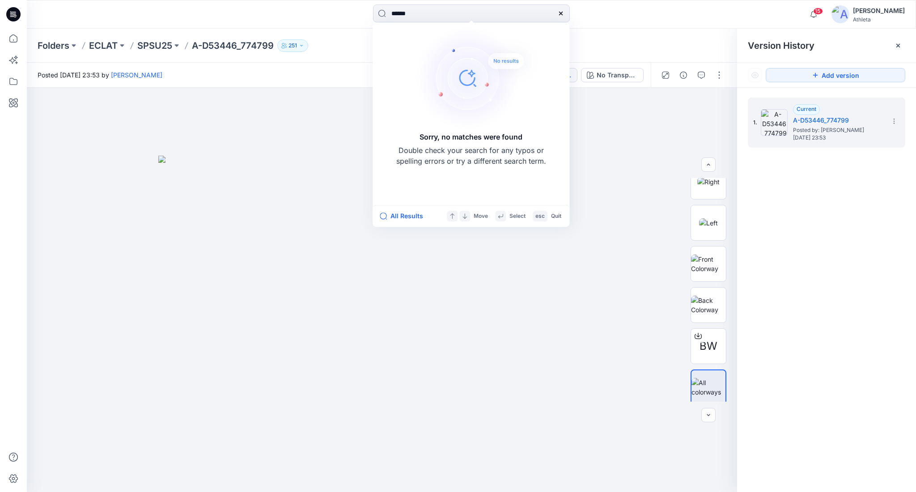
type input "******"
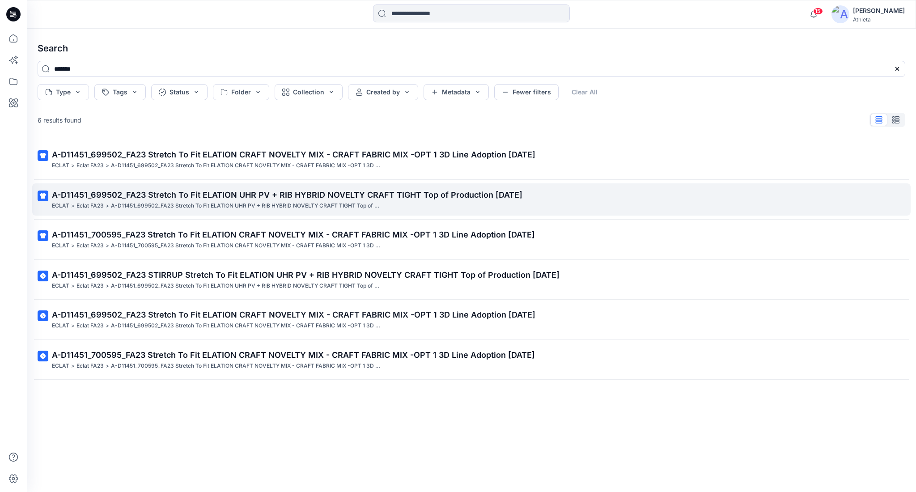
click at [430, 201] on p "A-D11451_699502_FA23 Stretch To Fit ELATION UHR PV + RIB HYBRID NOVELTY CRAFT T…" at bounding box center [471, 195] width 838 height 13
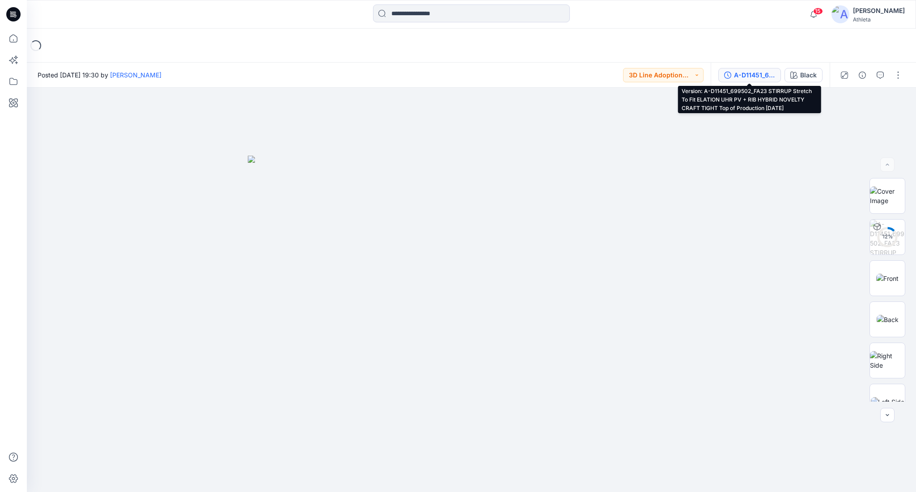
click at [758, 71] on div "A-D11451_699502_FA23 STIRRUP Stretch To Fit ELATION UHR PV + RIB HYBRID NOVELTY…" at bounding box center [754, 75] width 41 height 10
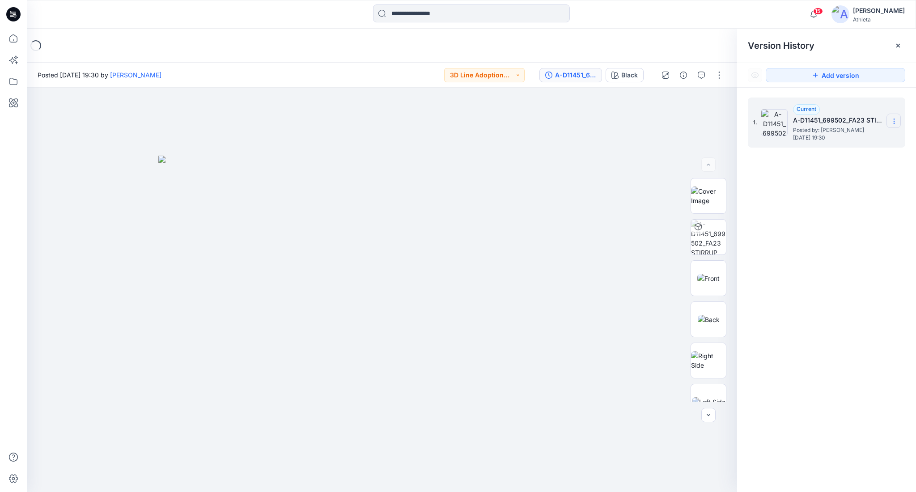
click at [891, 120] on icon at bounding box center [894, 121] width 7 height 7
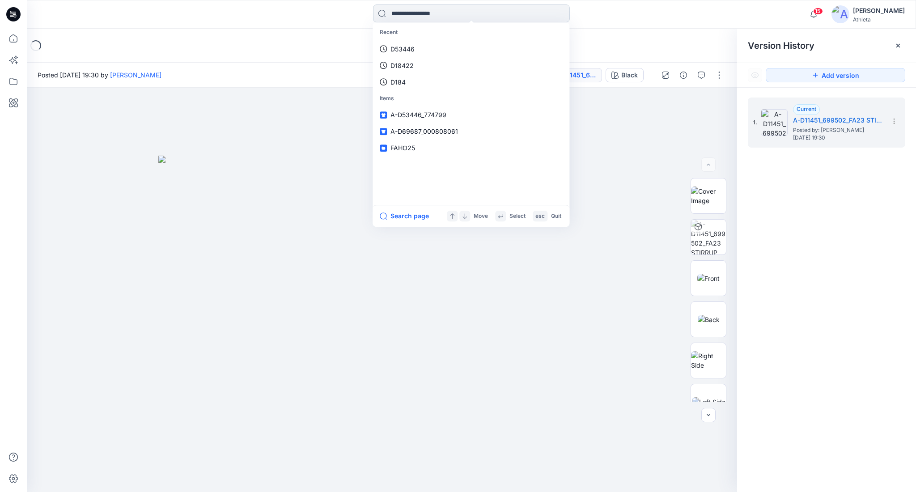
click at [477, 17] on input at bounding box center [471, 13] width 197 height 18
click at [470, 44] on link "D11451" at bounding box center [471, 49] width 193 height 17
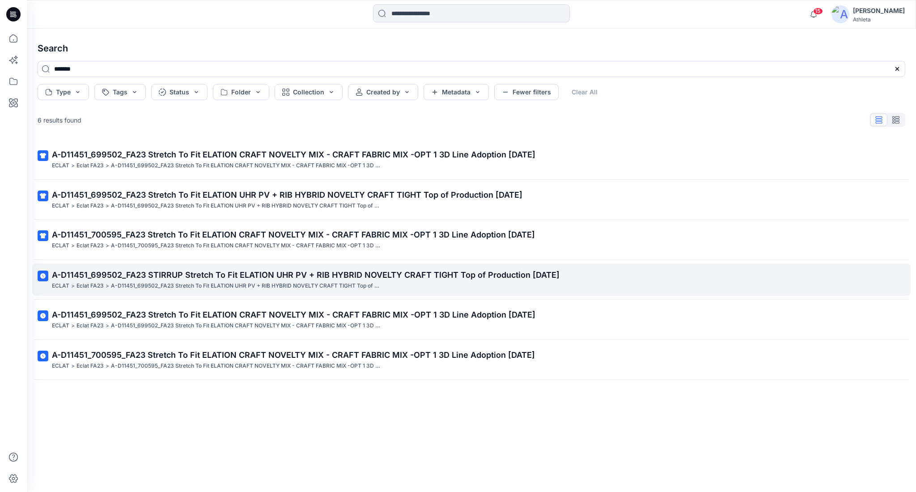
click at [477, 271] on span "A-D11451_699502_FA23 STIRRUP Stretch To Fit ELATION UHR PV + RIB HYBRID NOVELTY…" at bounding box center [306, 274] width 508 height 9
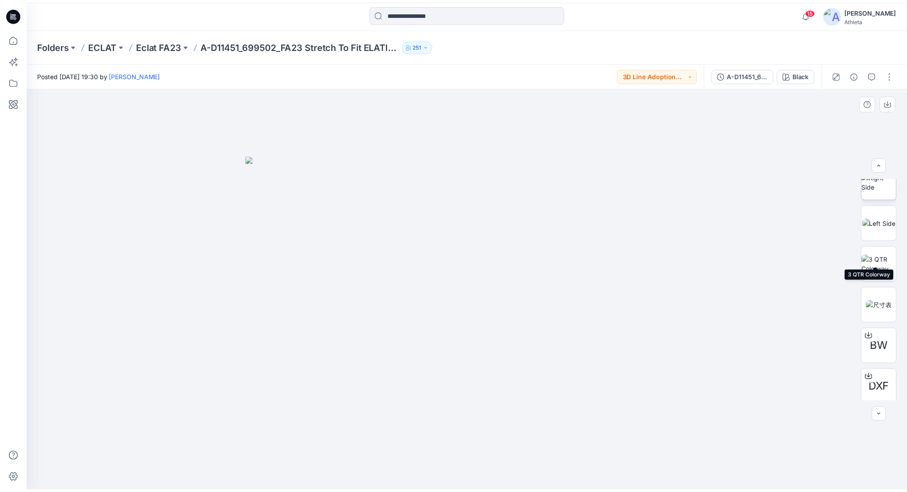
scroll to position [224, 0]
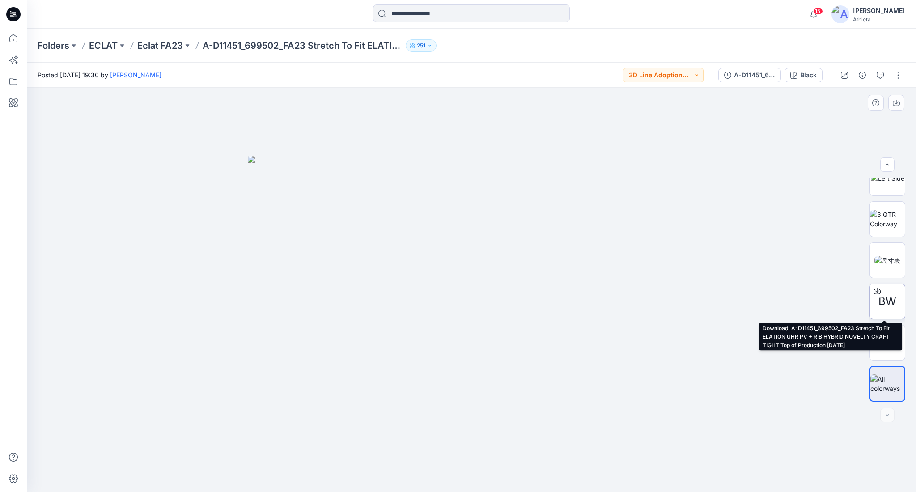
click at [870, 291] on div at bounding box center [877, 291] width 14 height 14
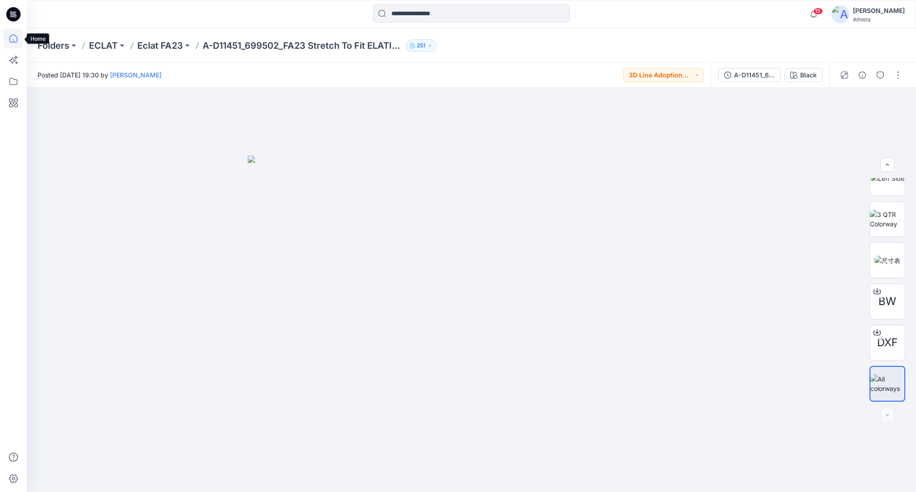
click at [21, 45] on icon at bounding box center [14, 39] width 20 height 20
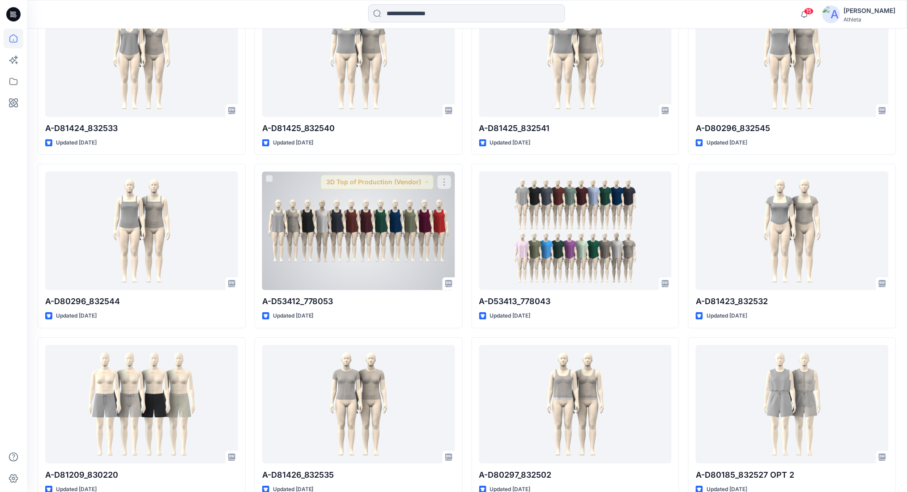
scroll to position [7120, 0]
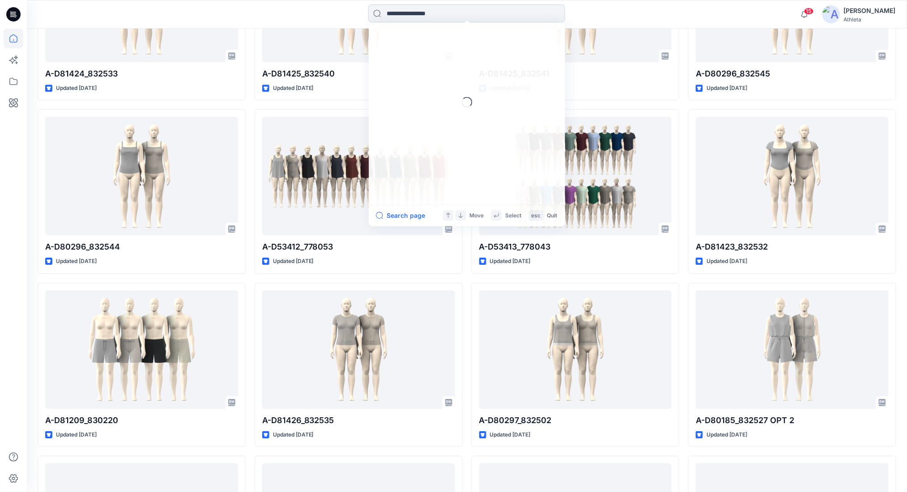
click at [426, 18] on input at bounding box center [466, 13] width 197 height 18
paste input "******"
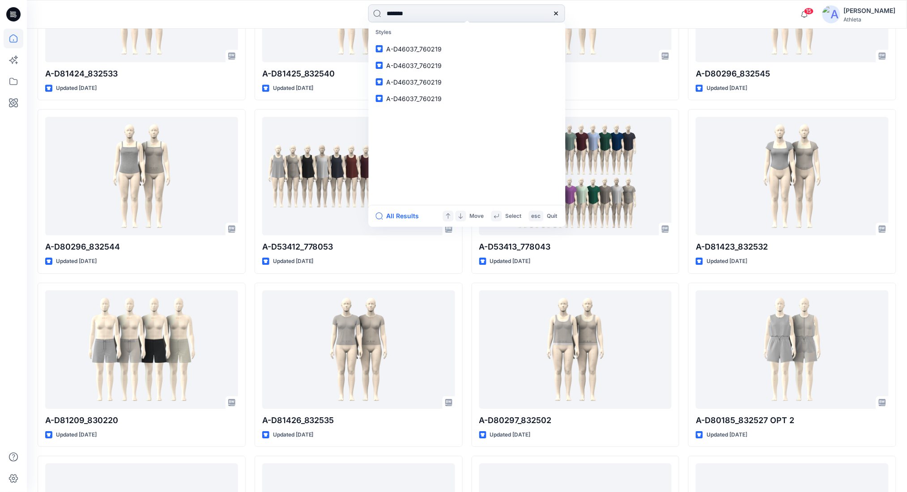
drag, startPoint x: 400, startPoint y: 14, endPoint x: 380, endPoint y: 20, distance: 20.4
click at [380, 14] on input "******" at bounding box center [466, 13] width 197 height 18
type input "******"
click at [524, 9] on input "******" at bounding box center [466, 13] width 197 height 18
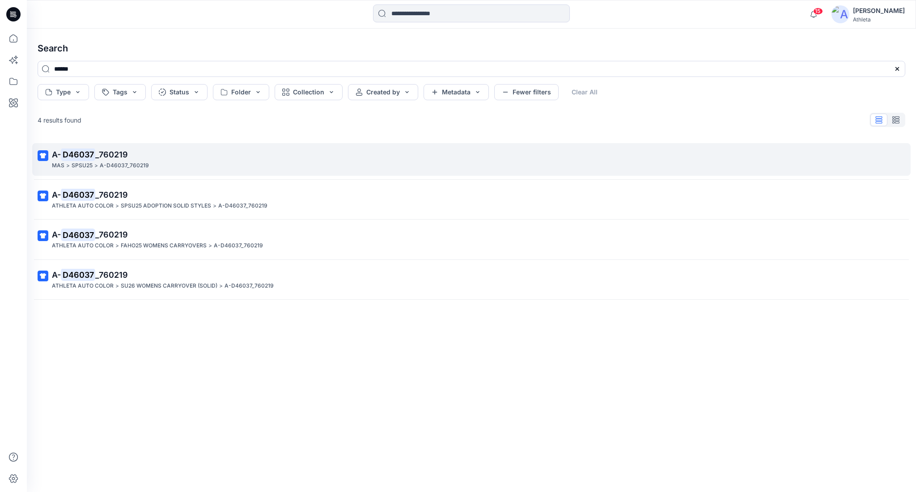
click at [117, 153] on span "_760219" at bounding box center [111, 154] width 33 height 9
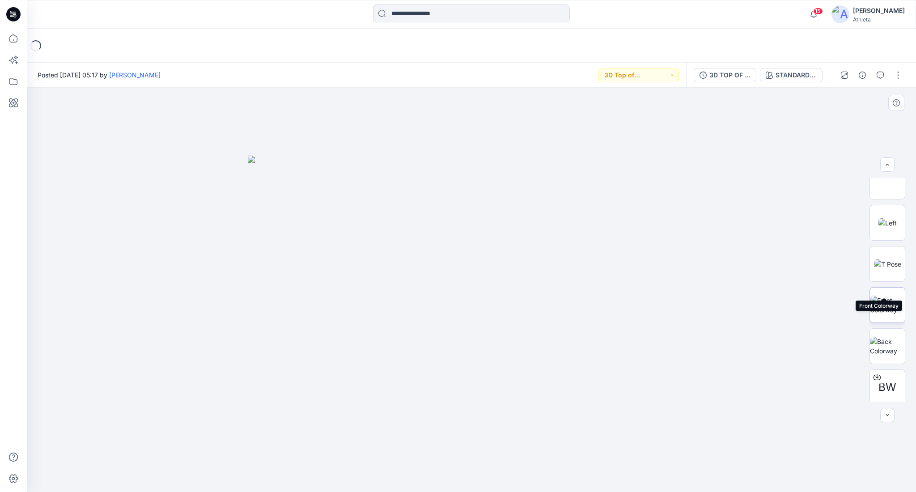
scroll to position [224, 0]
click at [874, 331] on icon at bounding box center [877, 332] width 7 height 7
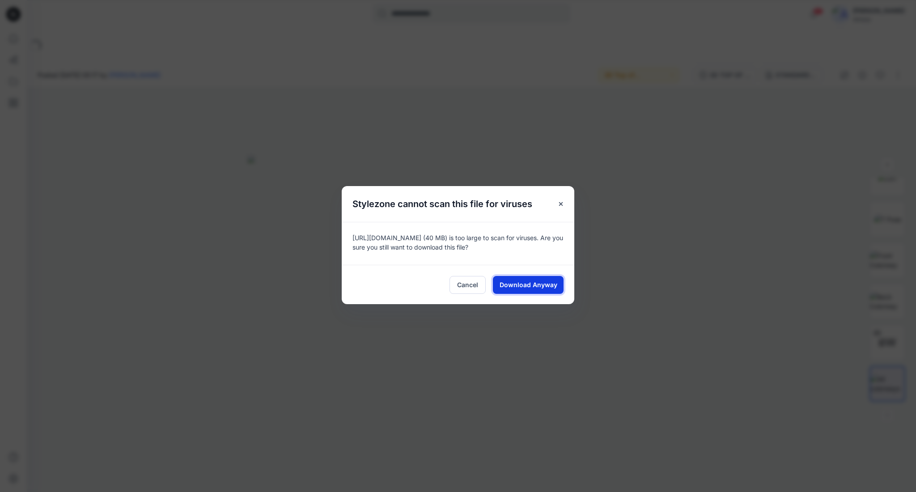
click at [533, 287] on span "Download Anyway" at bounding box center [529, 284] width 58 height 9
